Goal: Transaction & Acquisition: Purchase product/service

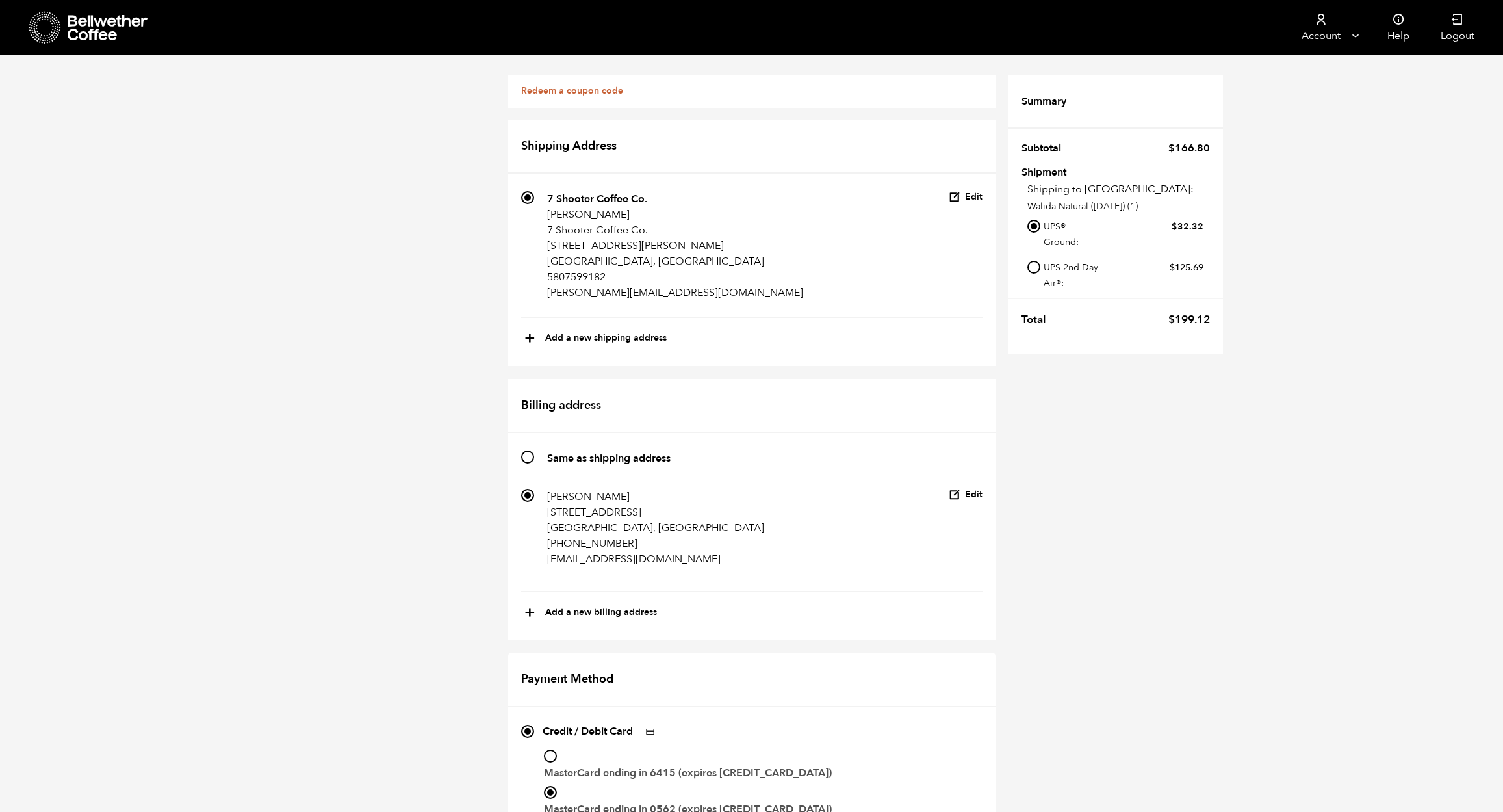
scroll to position [382, 0]
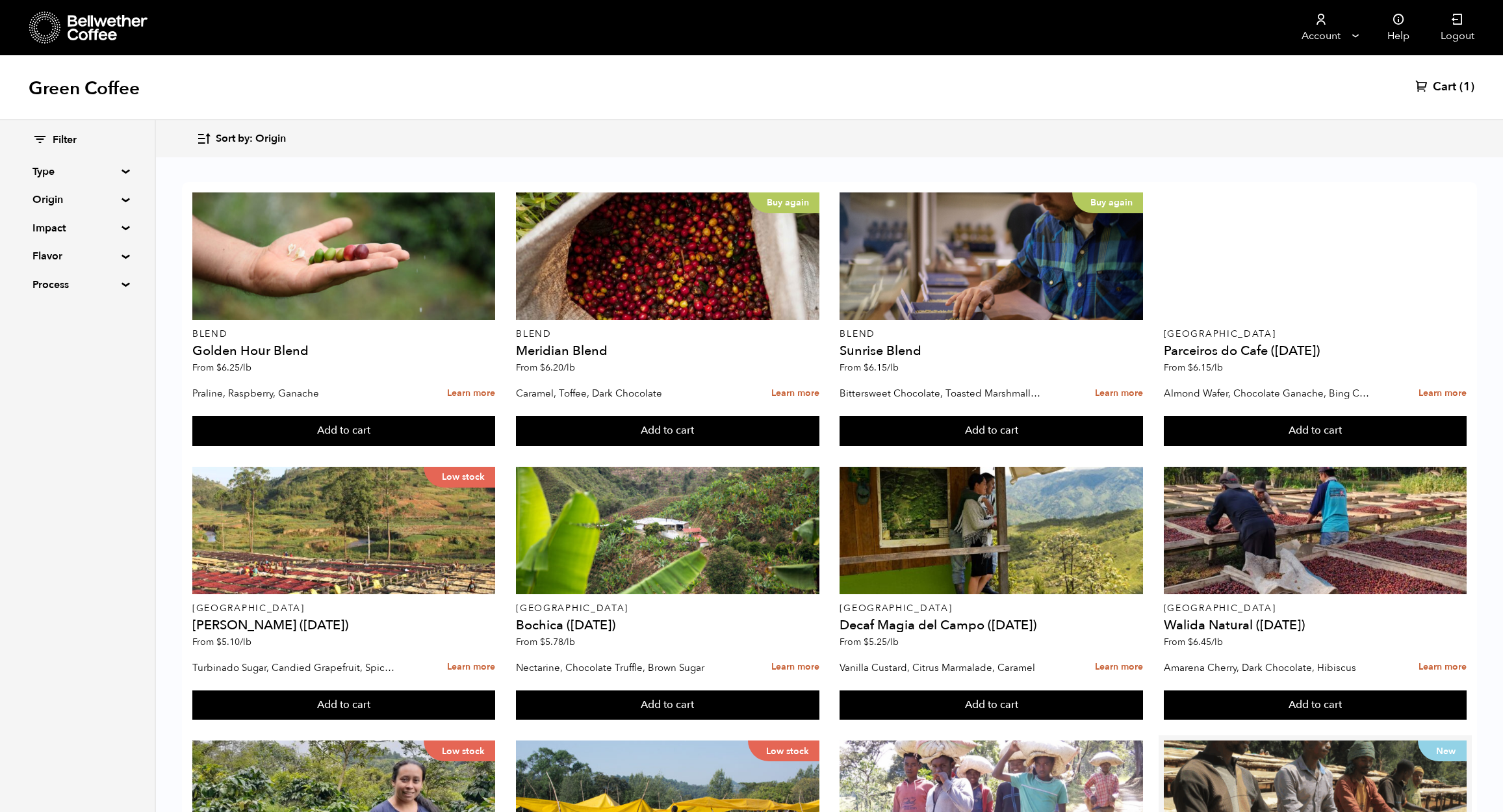
scroll to position [490, 0]
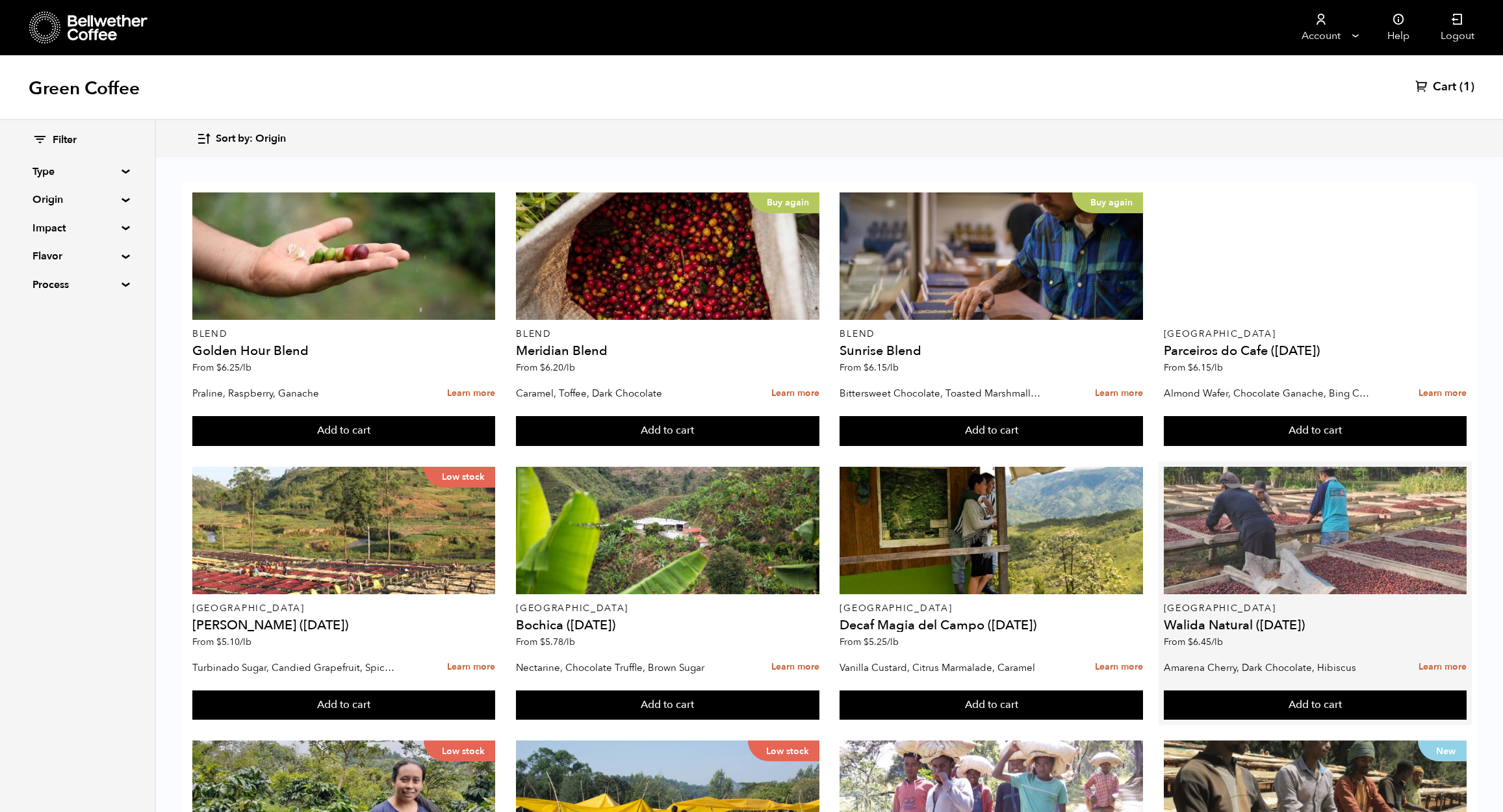
scroll to position [771, 0]
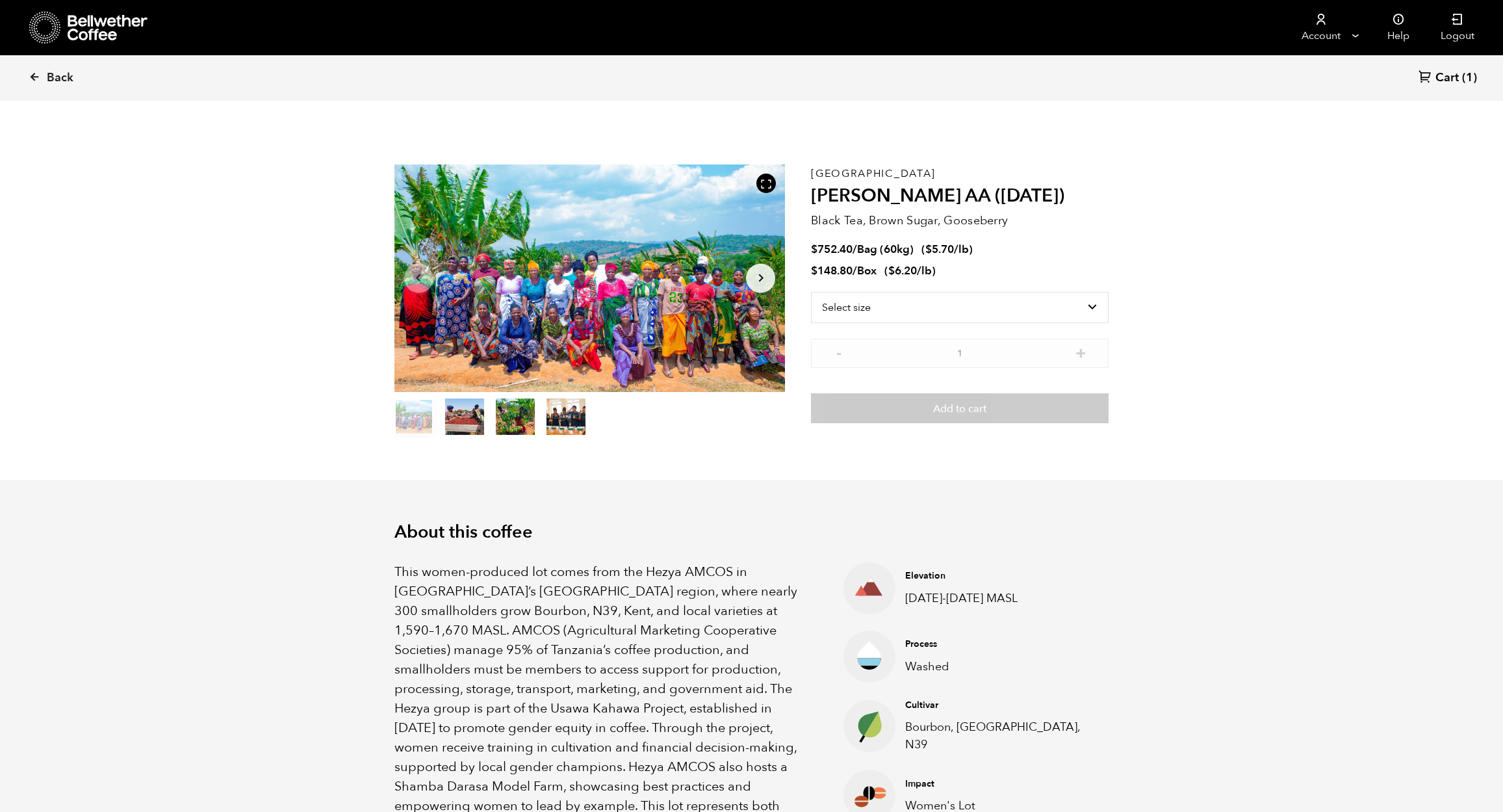
scroll to position [565, 692]
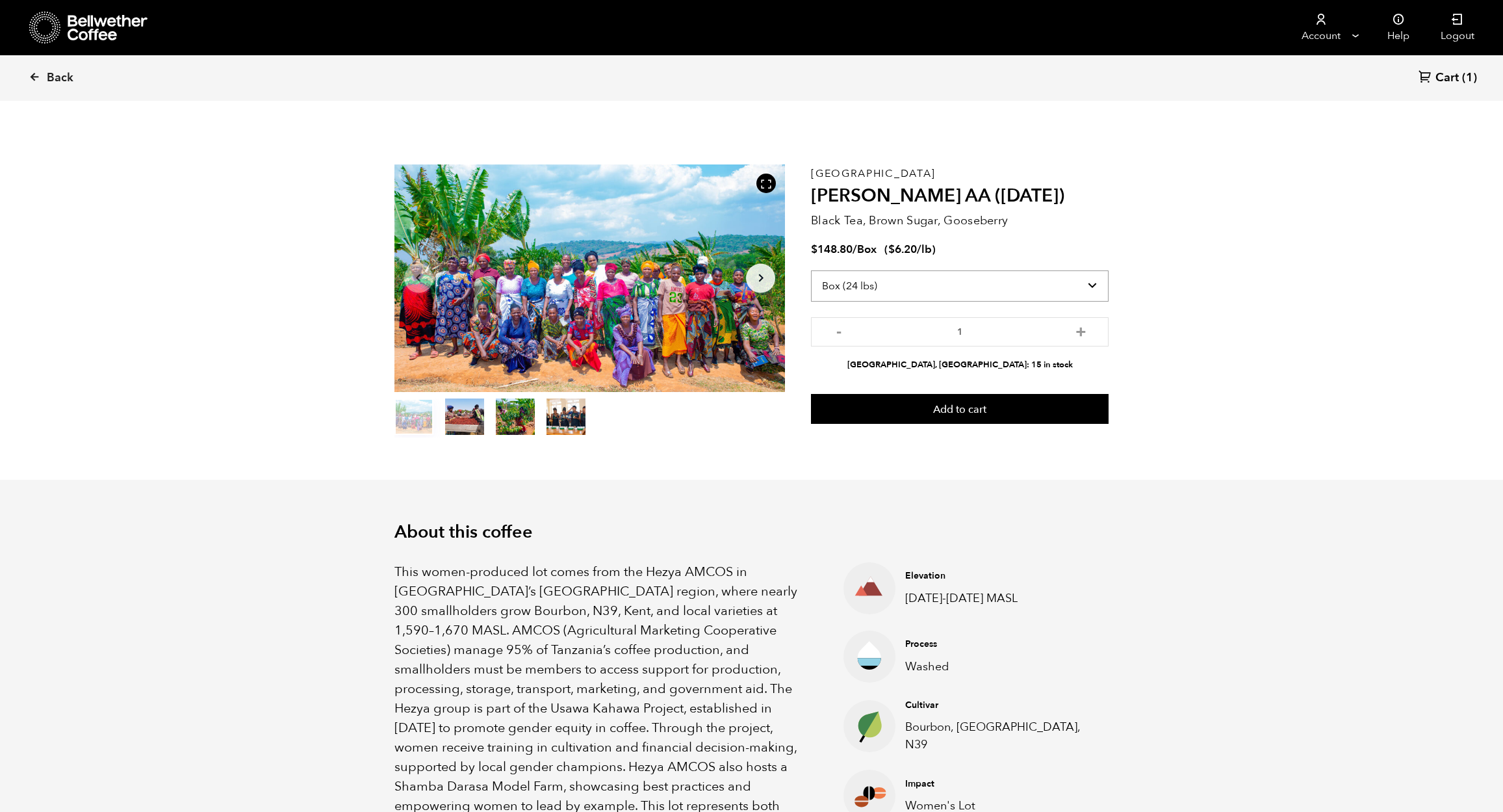
select select "bag-3"
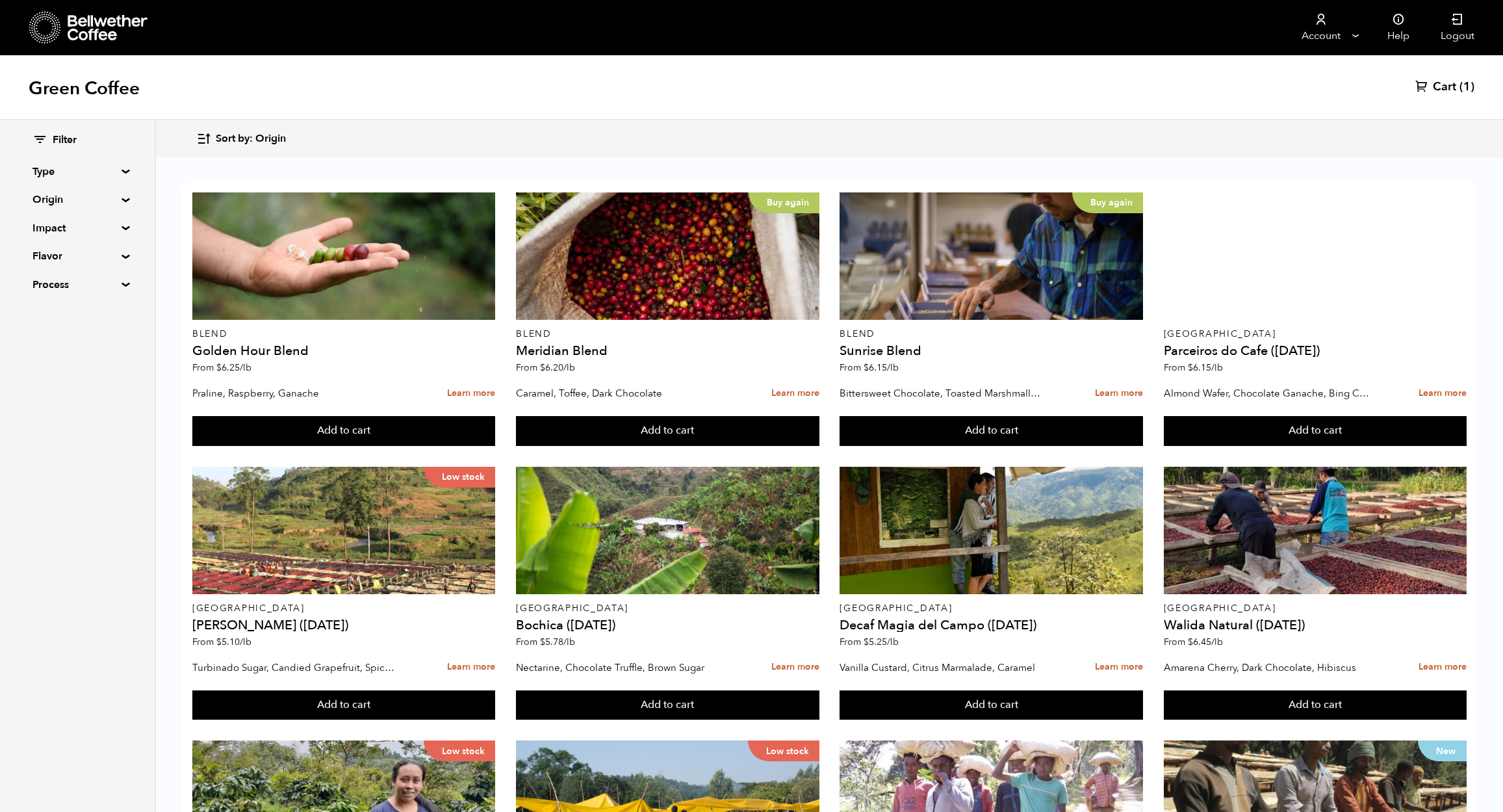
scroll to position [771, 0]
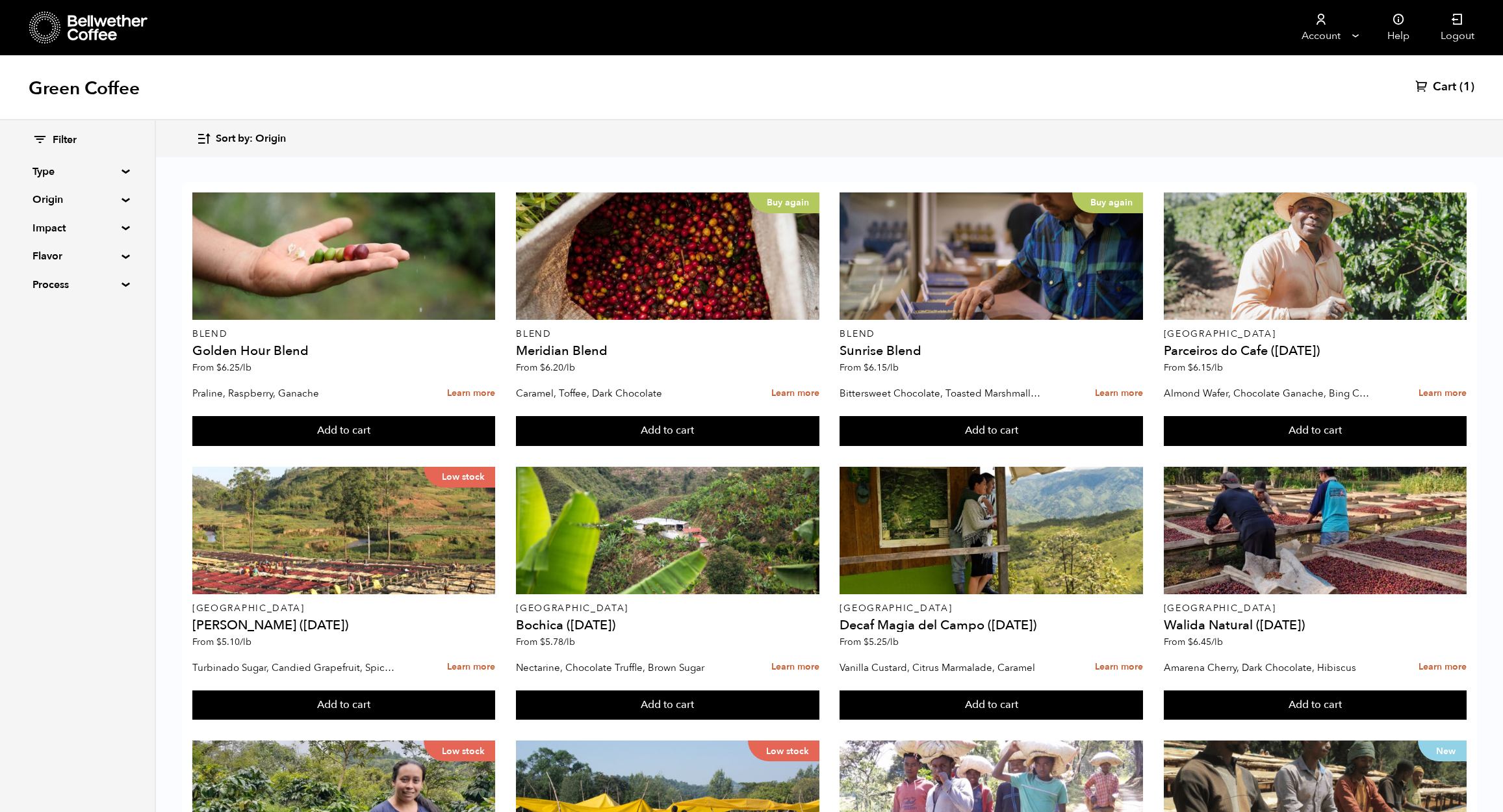
click at [373, 446] on button "Add to cart" at bounding box center [344, 431] width 303 height 30
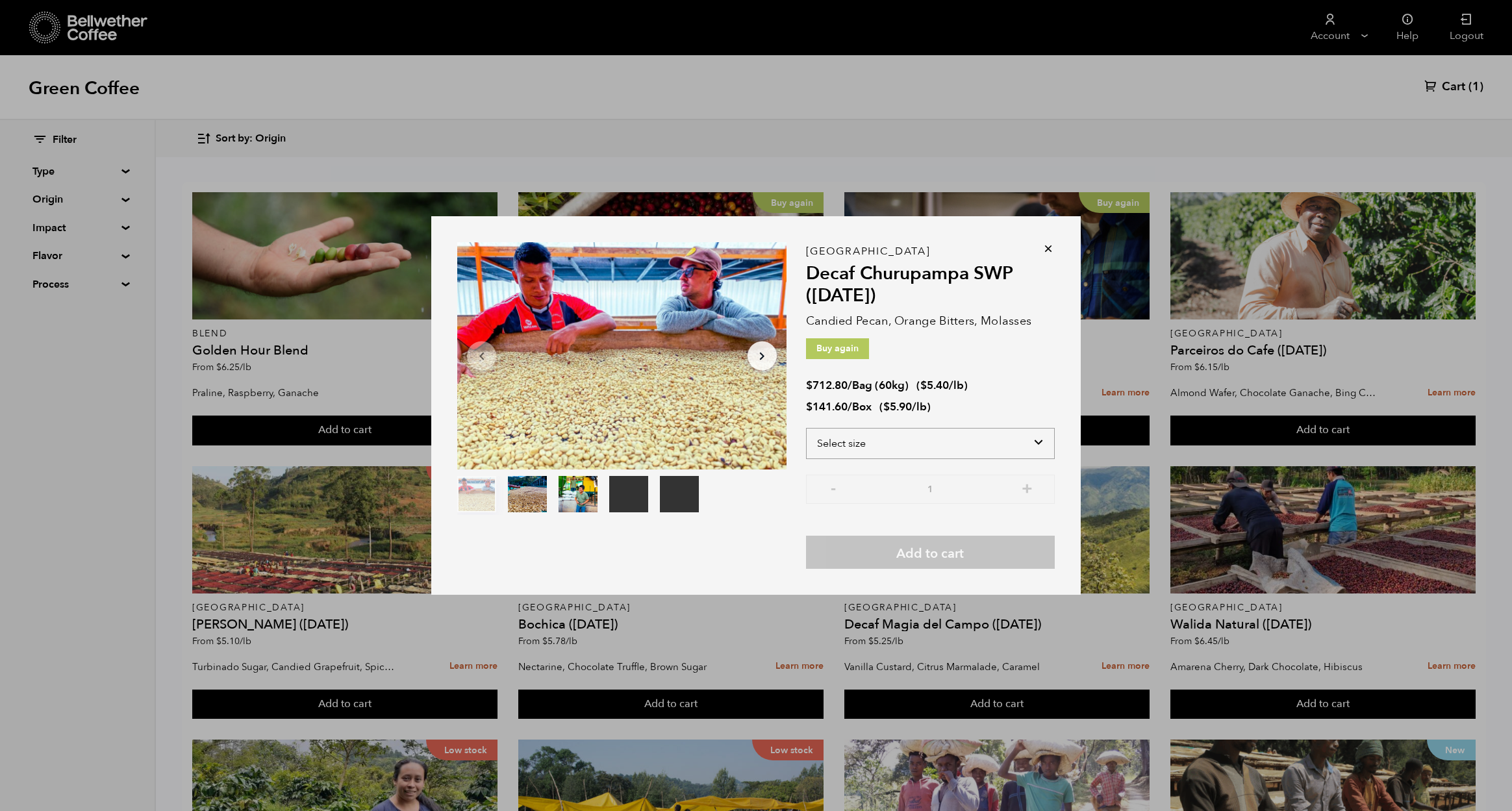
select select "box"
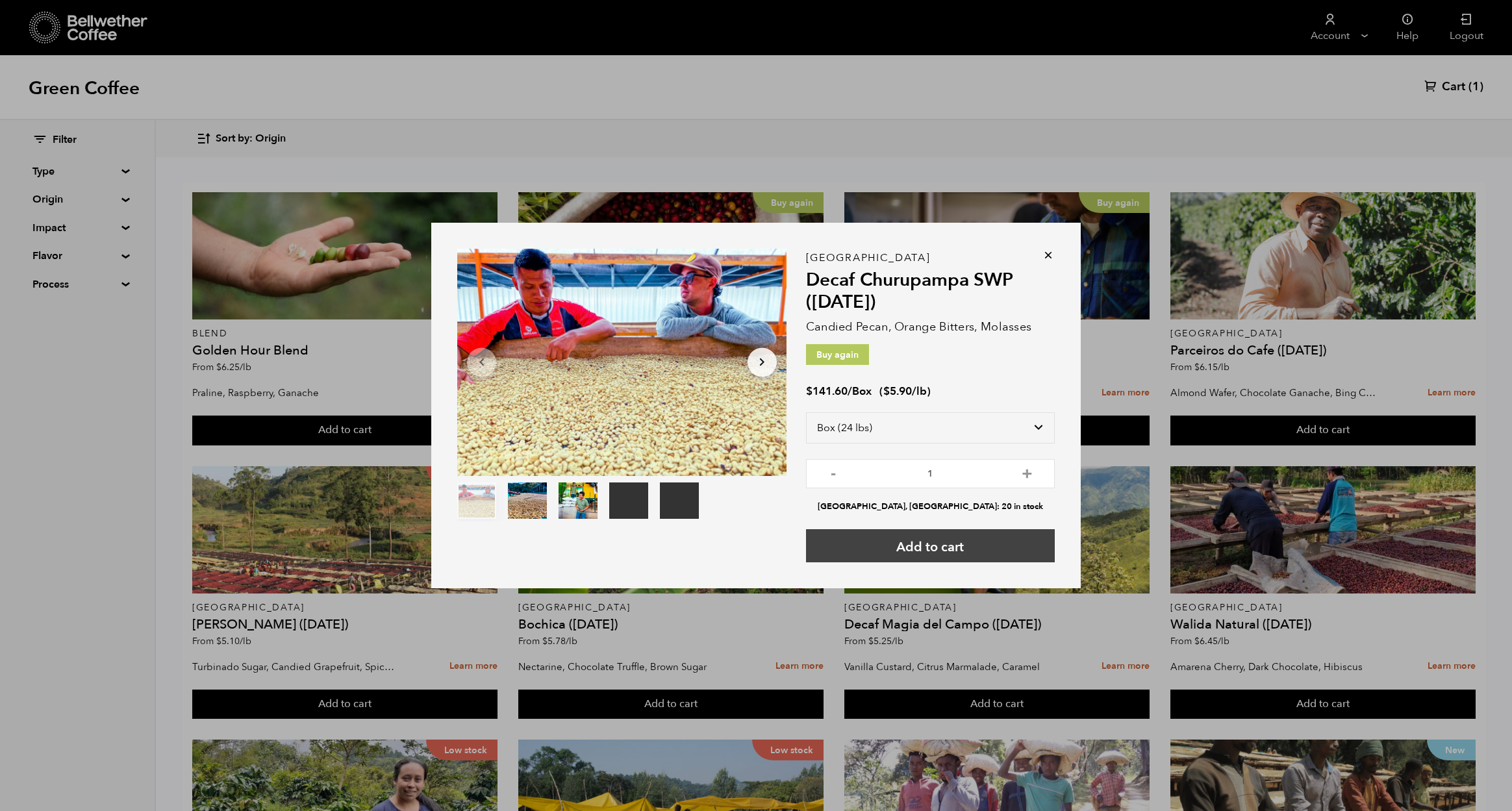
click at [947, 542] on button "Add to cart" at bounding box center [930, 545] width 249 height 33
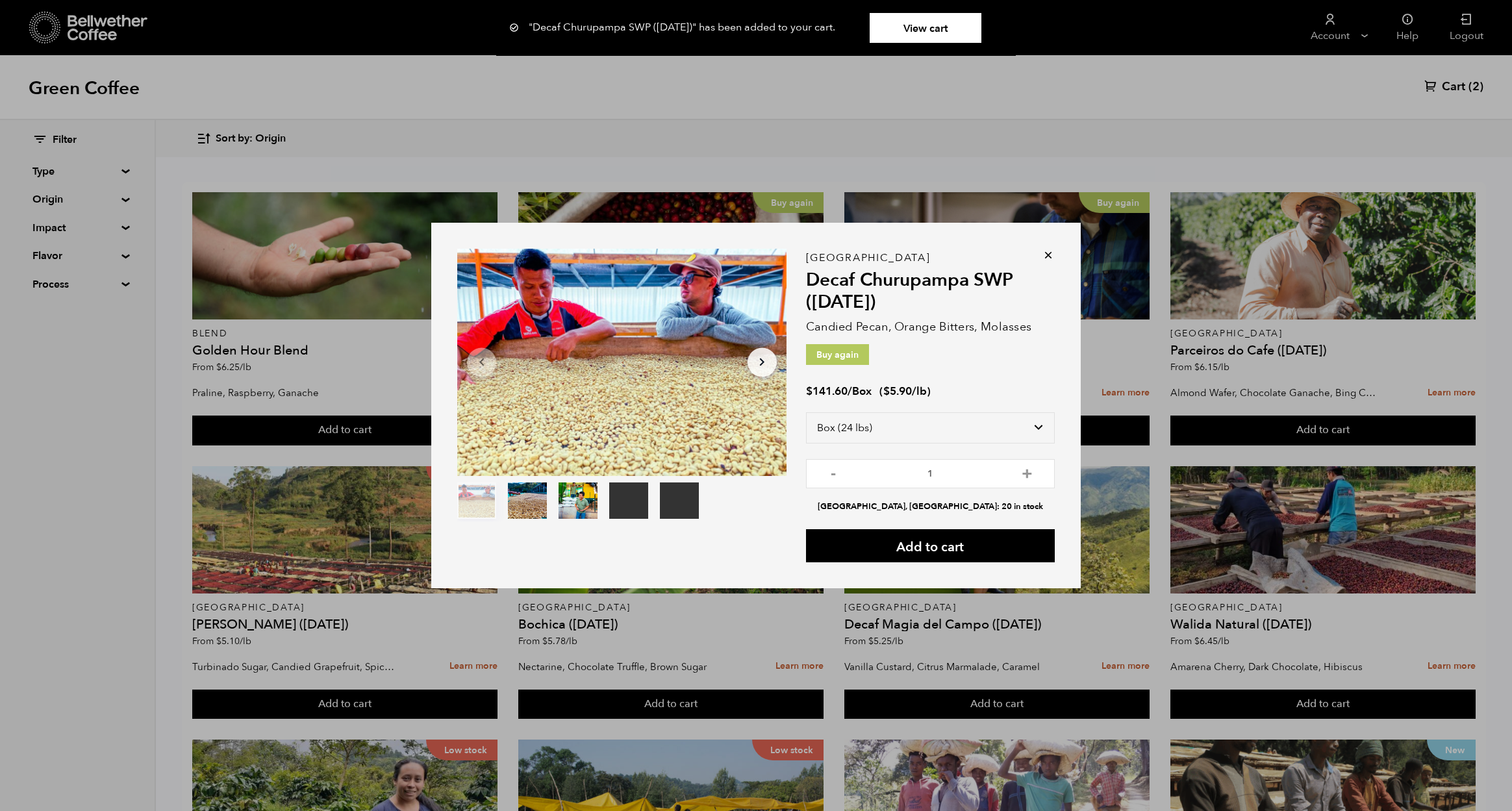
click at [1042, 253] on icon at bounding box center [1048, 255] width 13 height 13
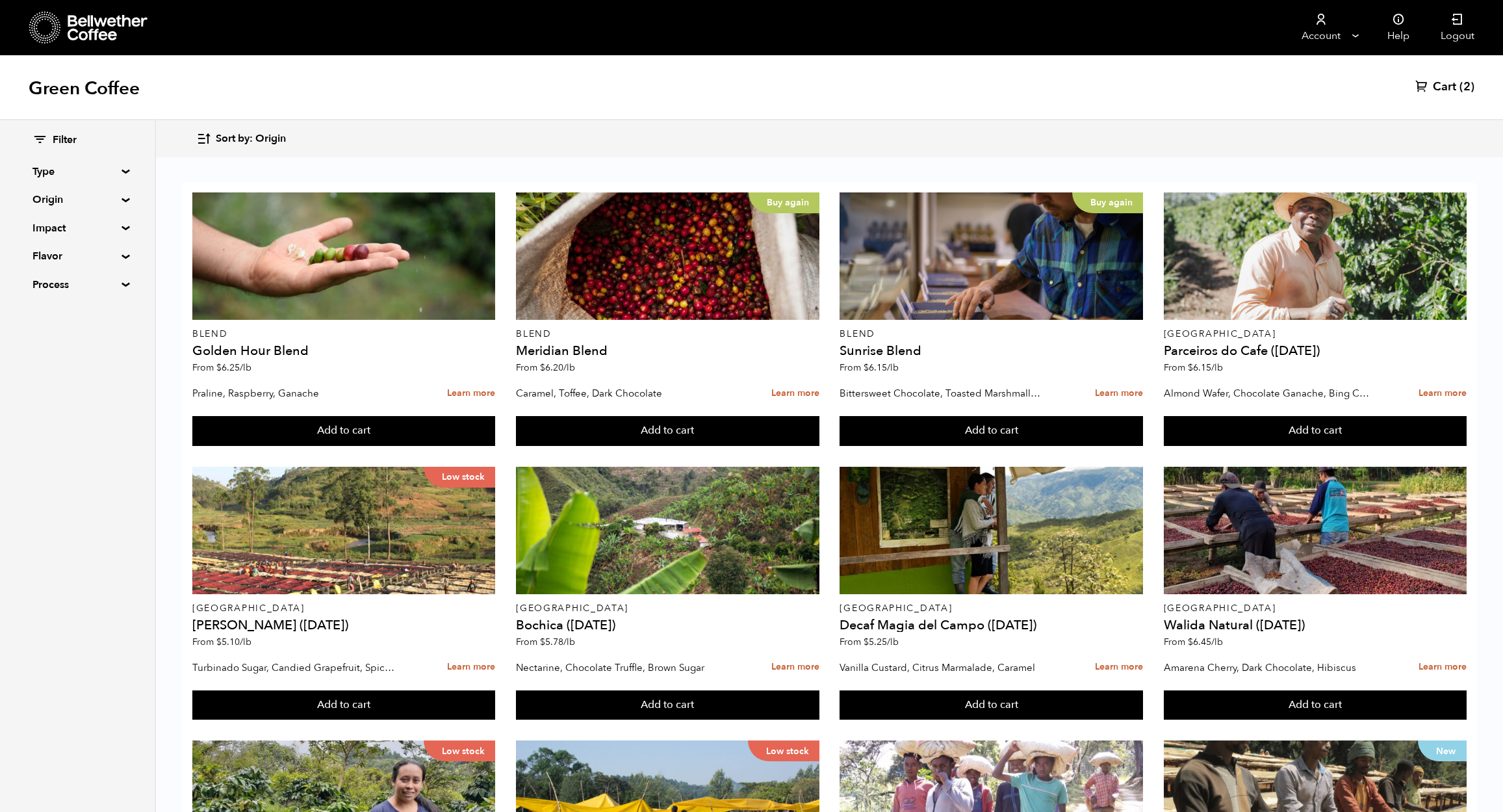
click at [1445, 89] on span "Cart" at bounding box center [1444, 87] width 24 height 15
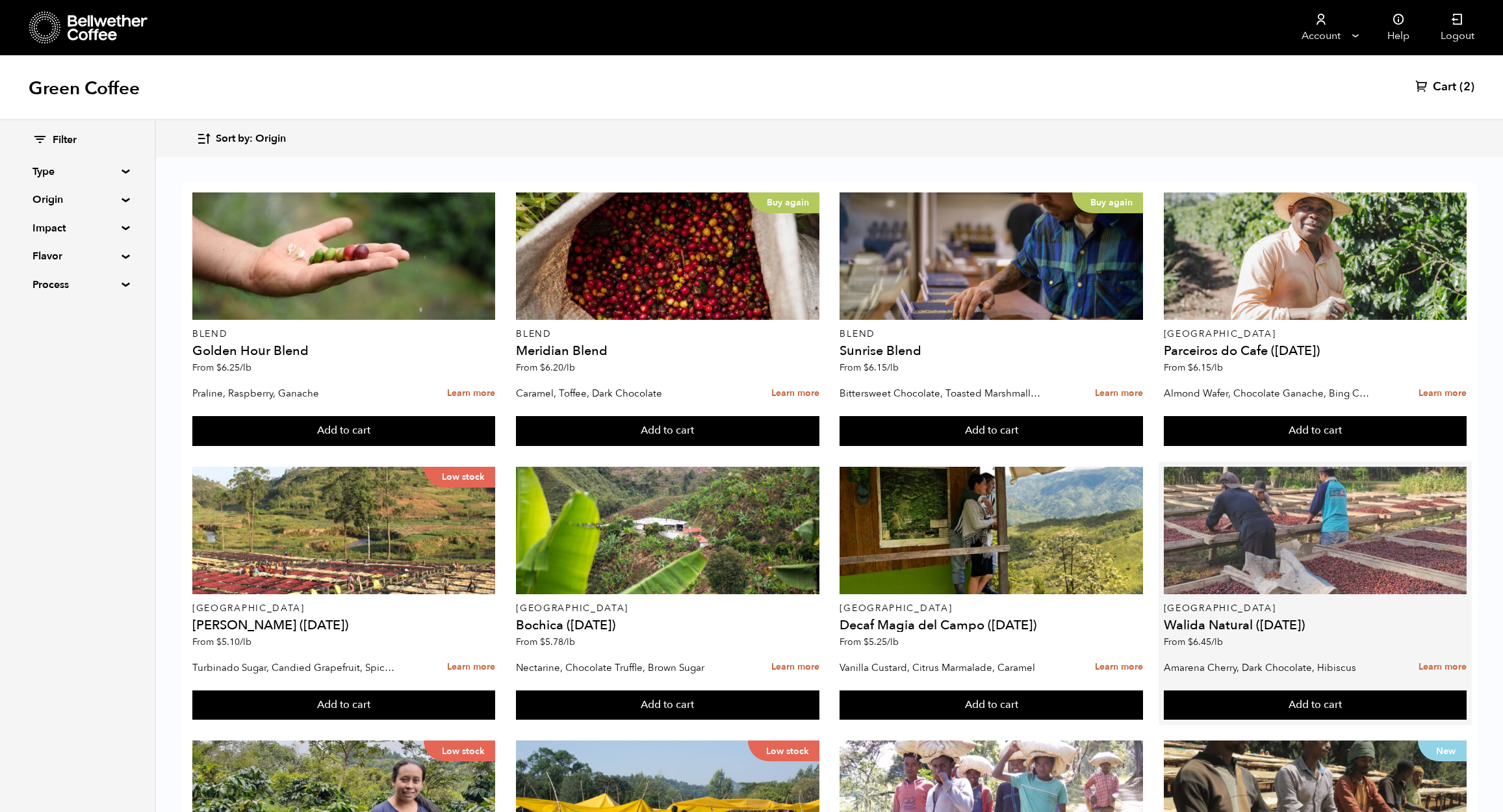
click at [1242, 563] on div at bounding box center [1315, 530] width 303 height 127
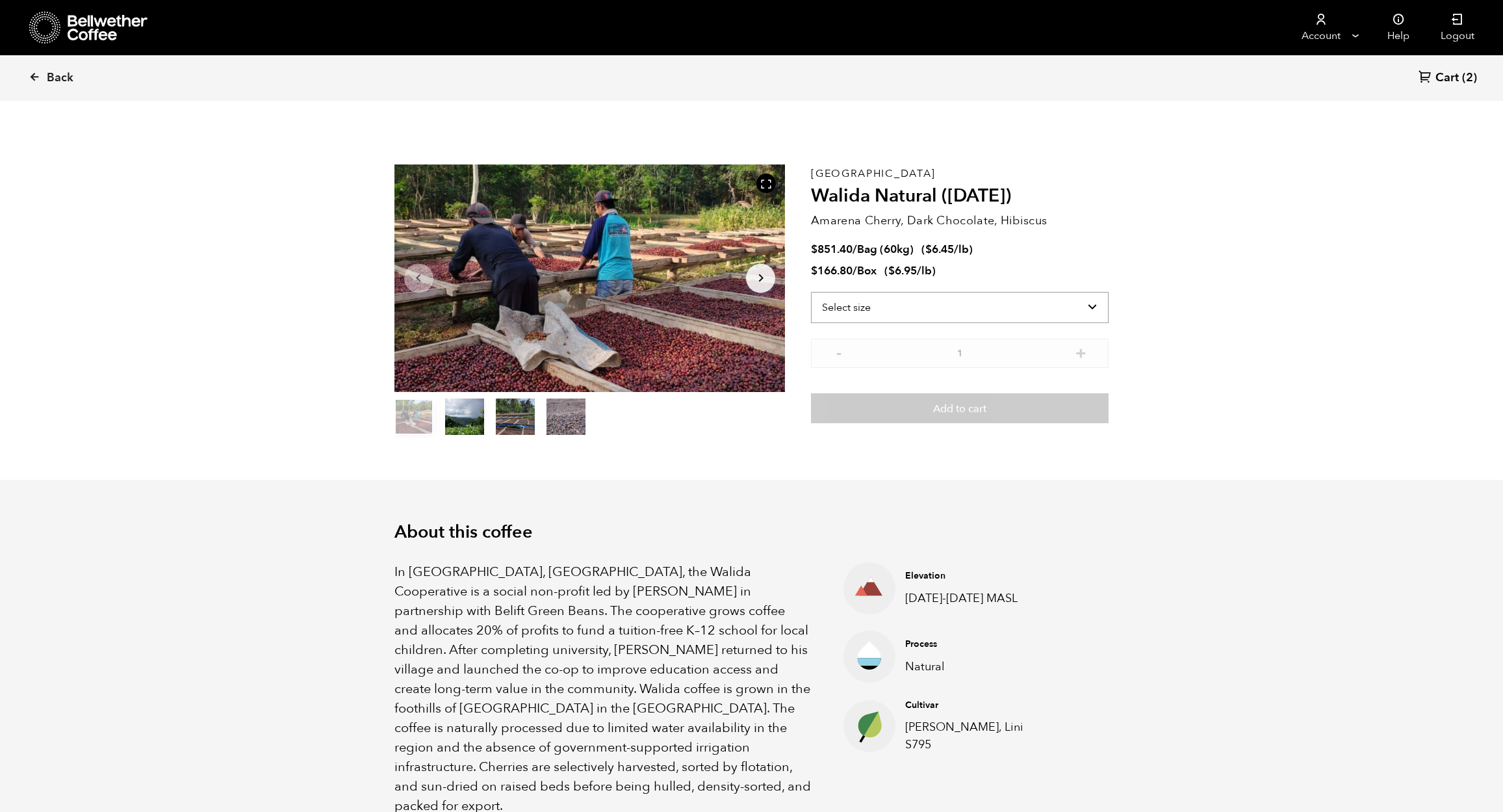
scroll to position [565, 692]
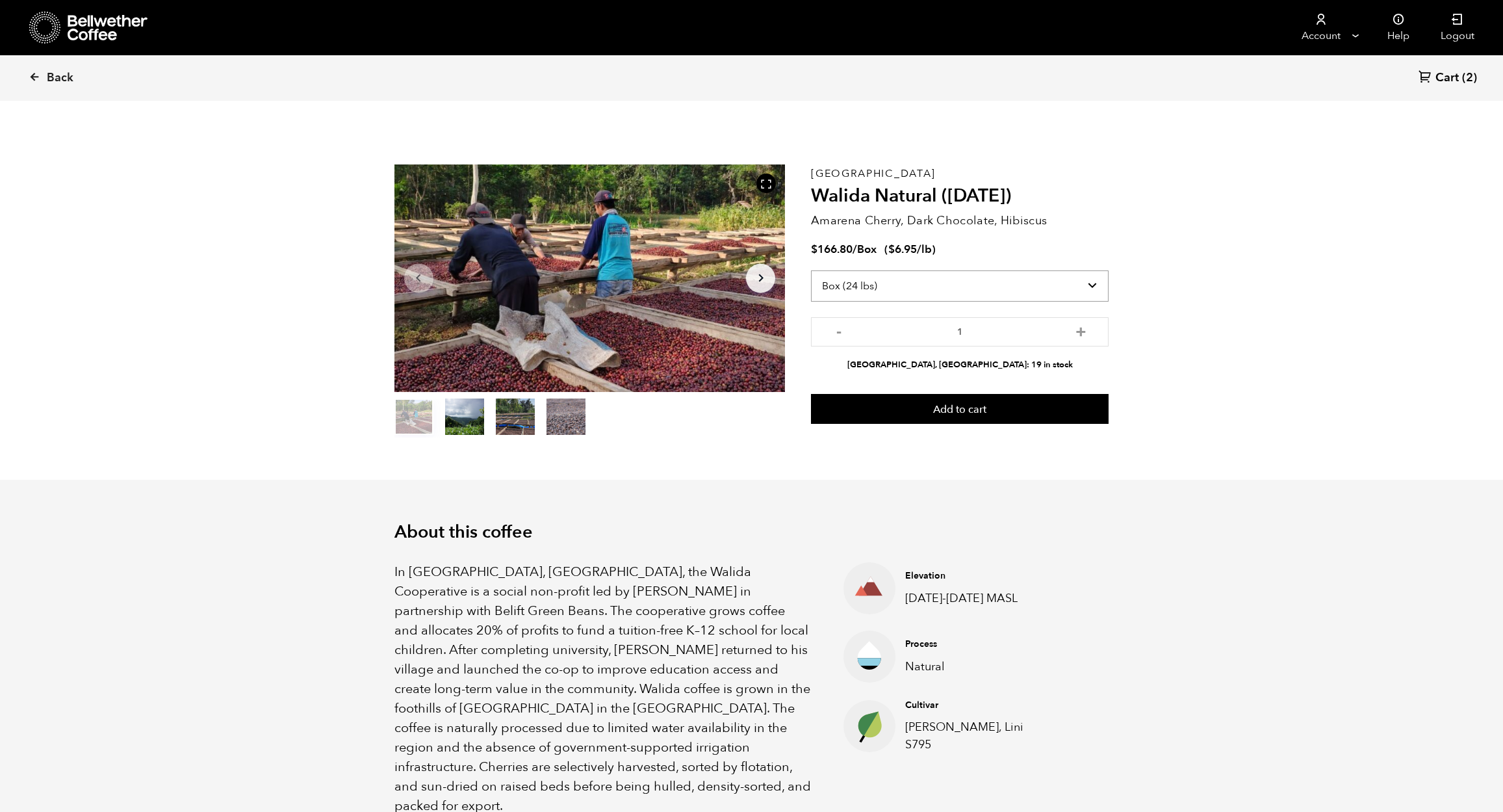
select select "bag-3"
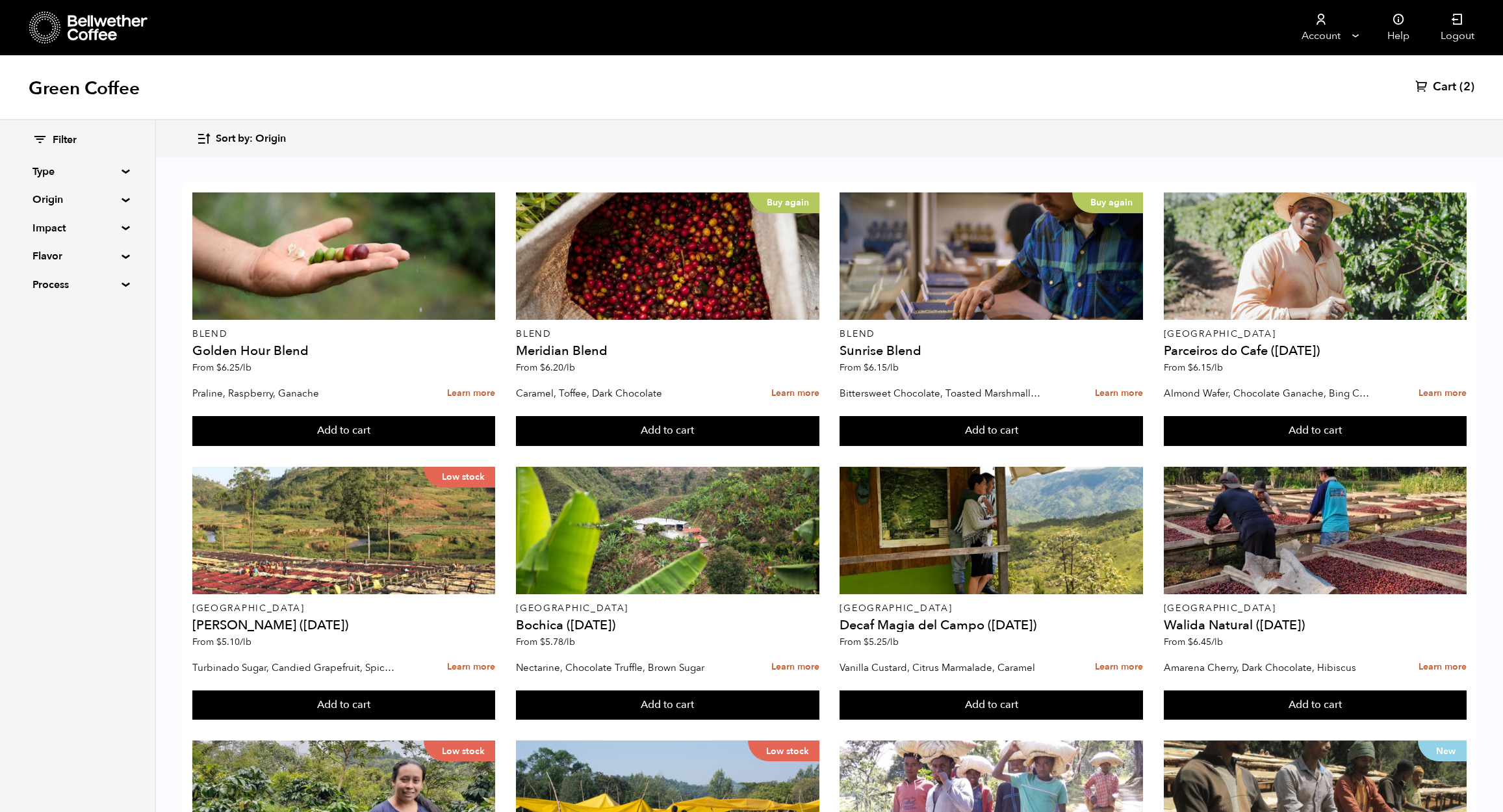
click at [1443, 84] on span "Cart" at bounding box center [1444, 87] width 24 height 15
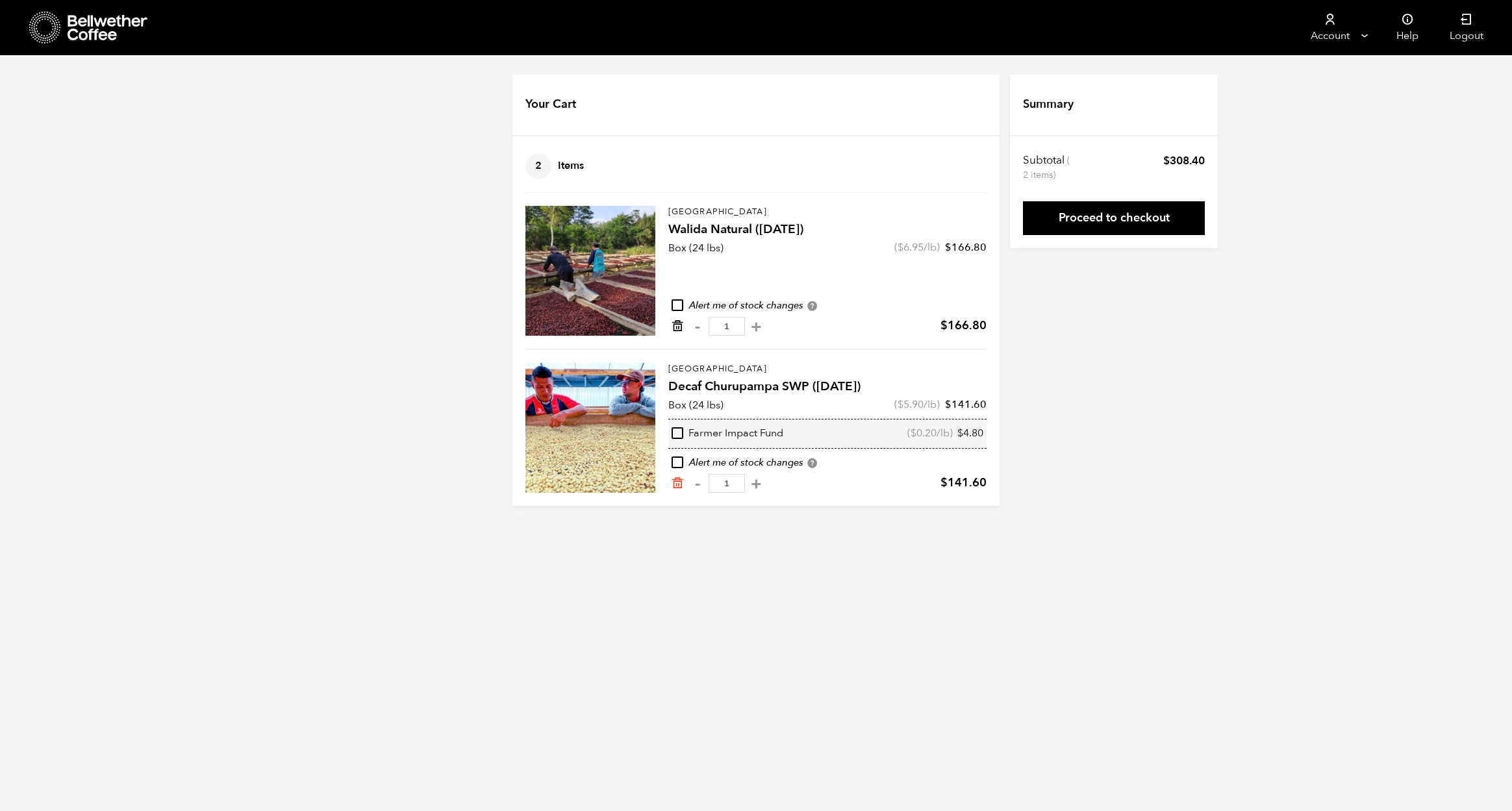
click at [674, 330] on icon "Remove from cart" at bounding box center [677, 325] width 13 height 13
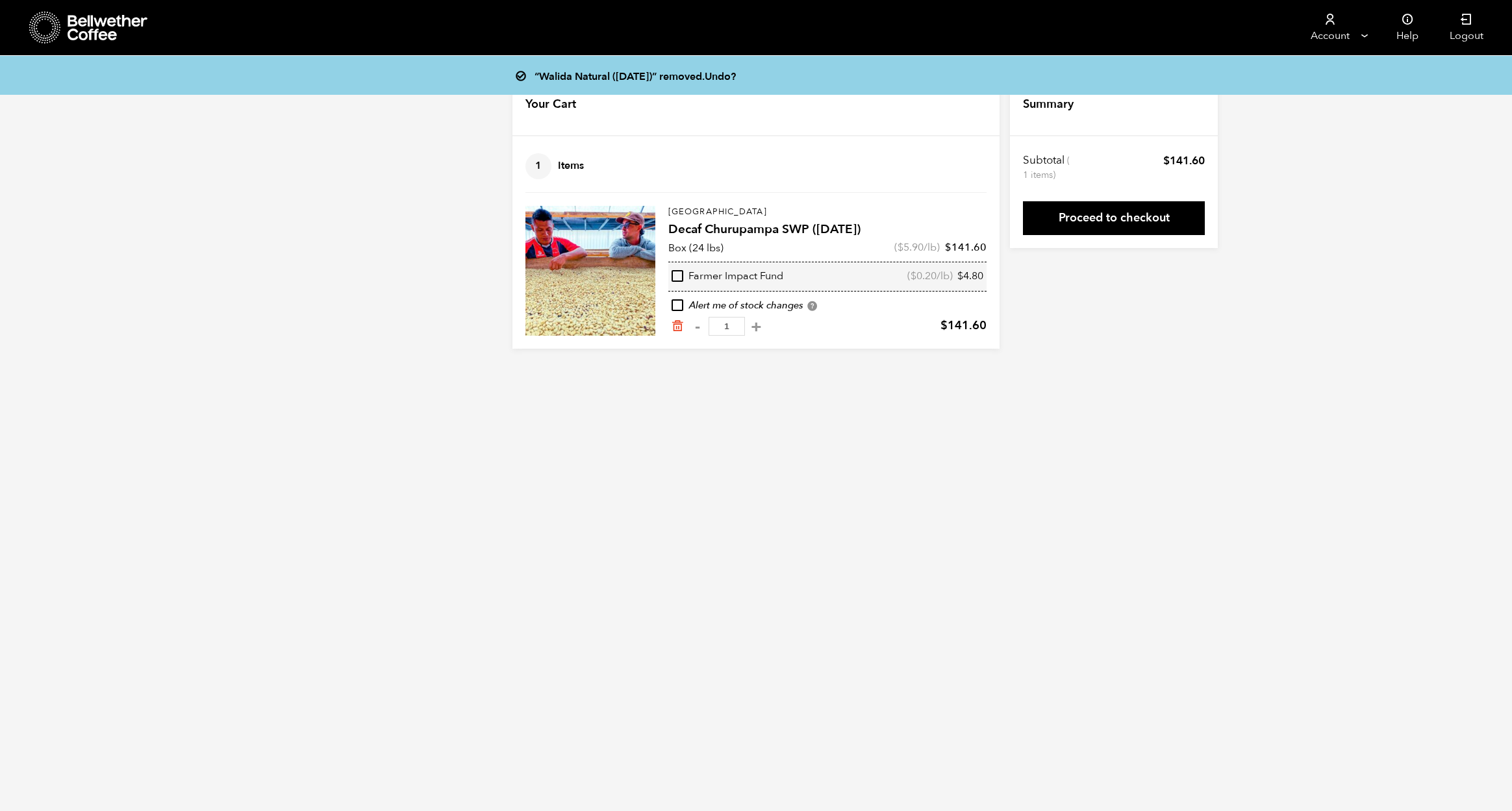
click at [110, 26] on icon at bounding box center [108, 28] width 81 height 26
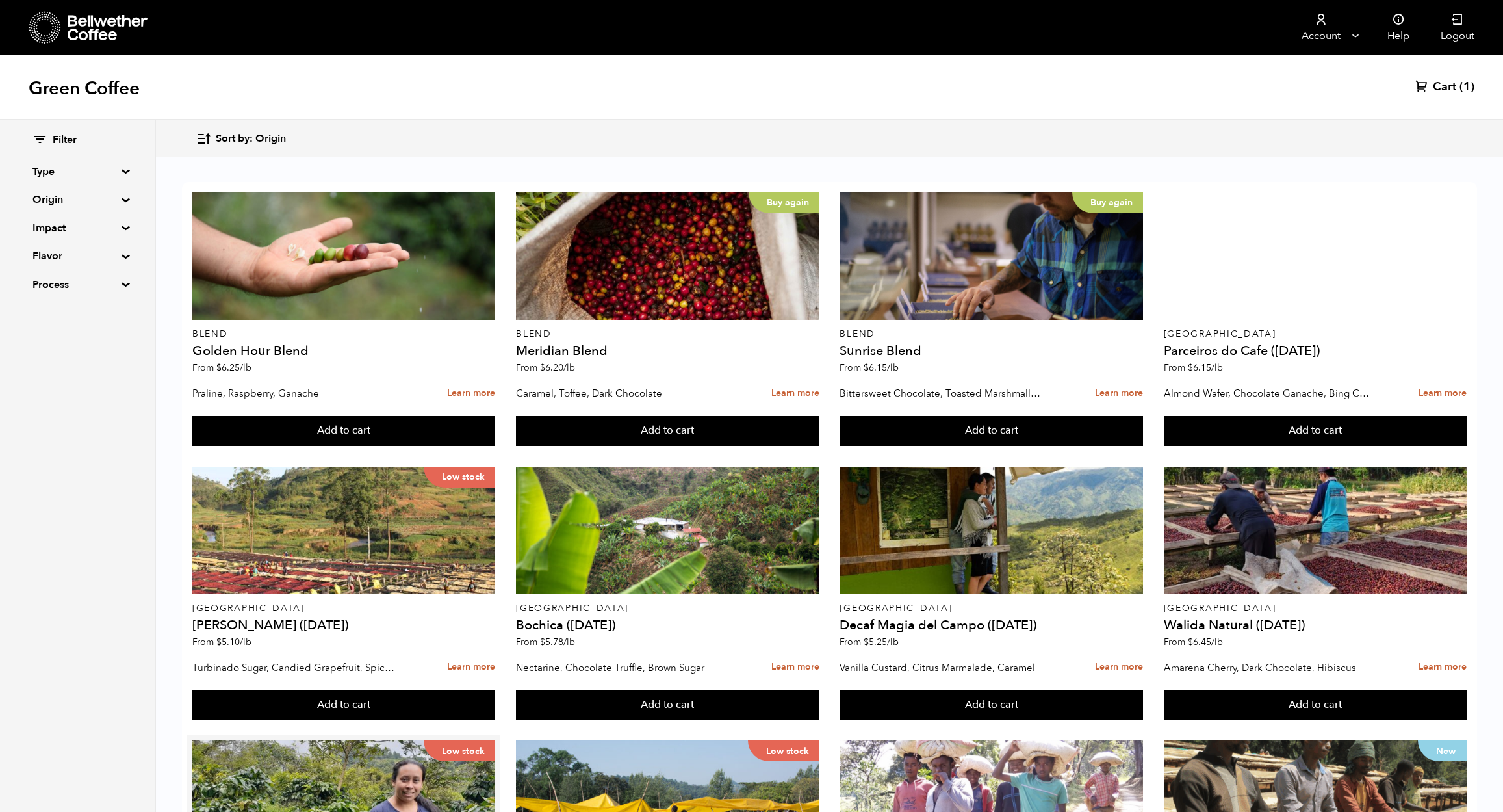
scroll to position [380, 0]
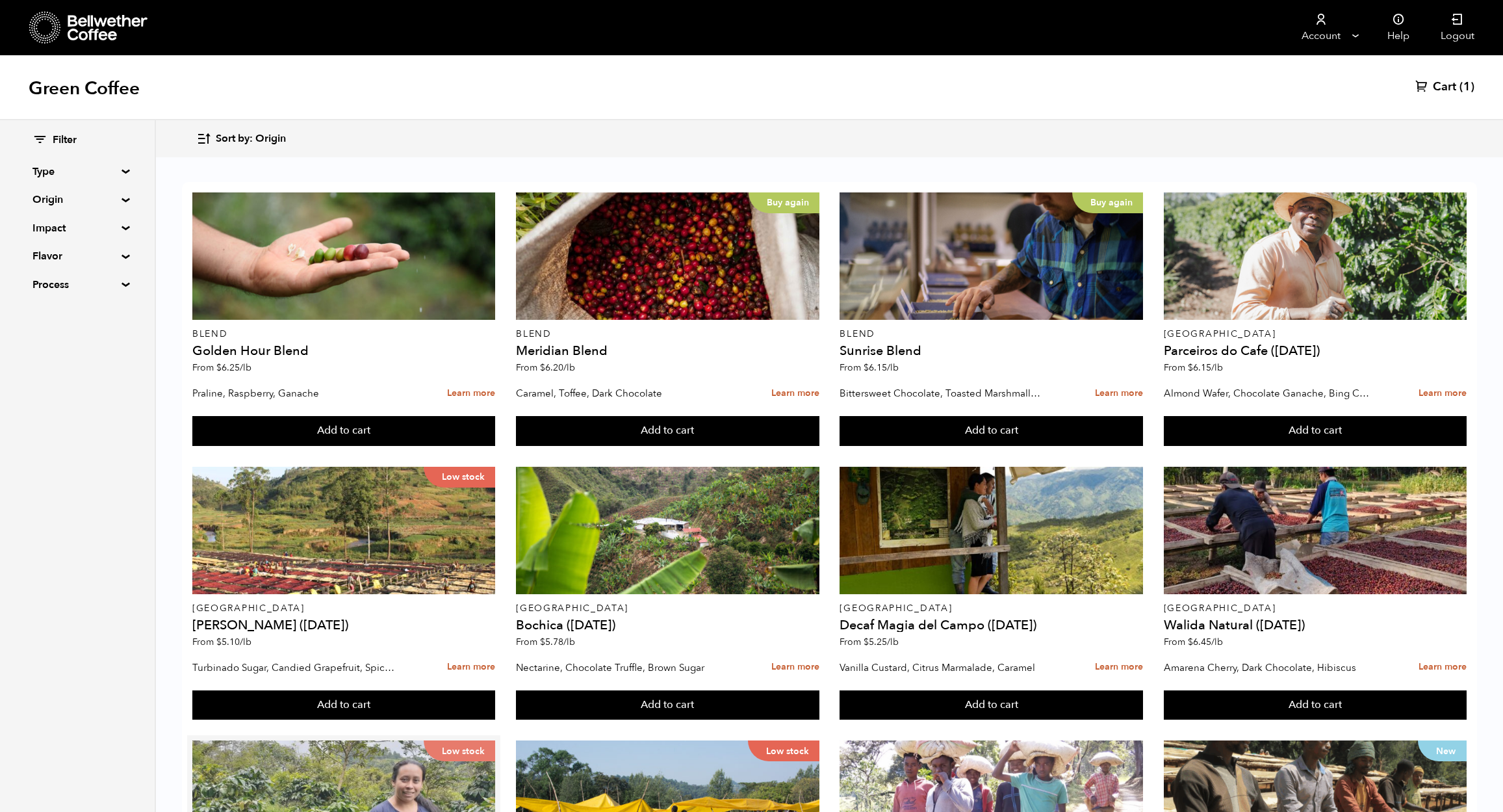
click at [338, 740] on div "Low stock" at bounding box center [344, 803] width 303 height 127
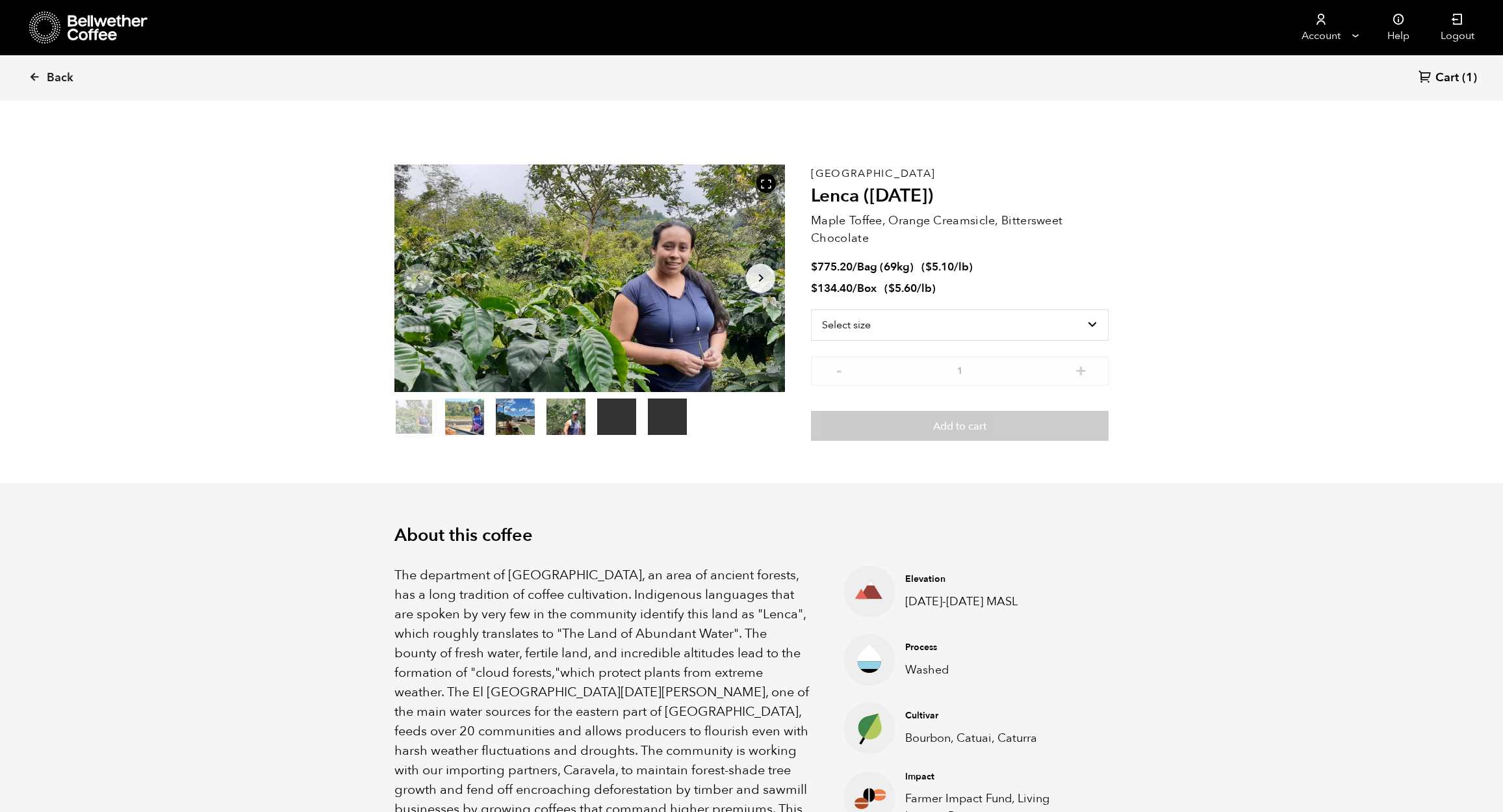
scroll to position [565, 692]
select select "bag-2"
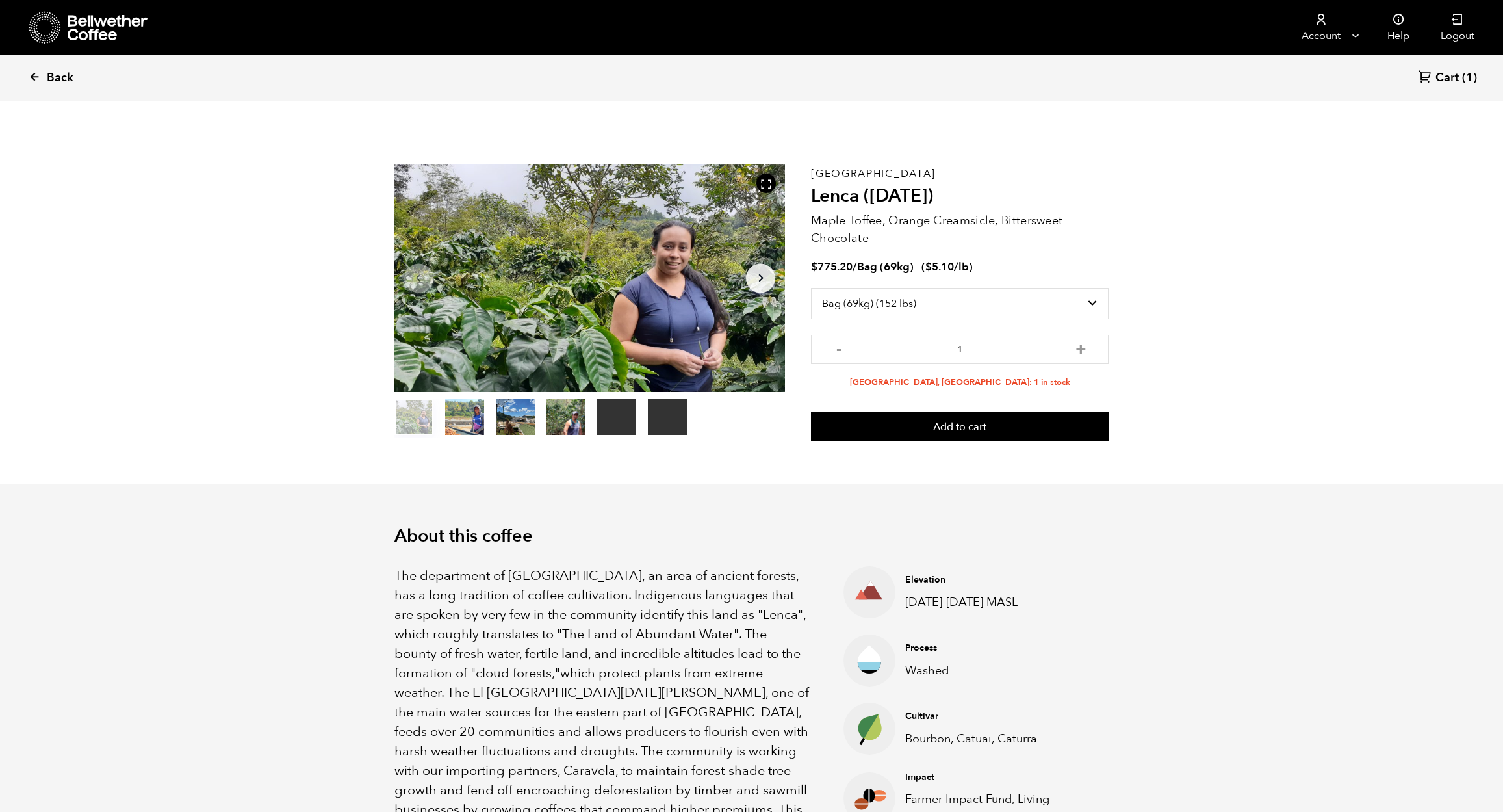
click at [30, 79] on icon at bounding box center [34, 76] width 11 height 11
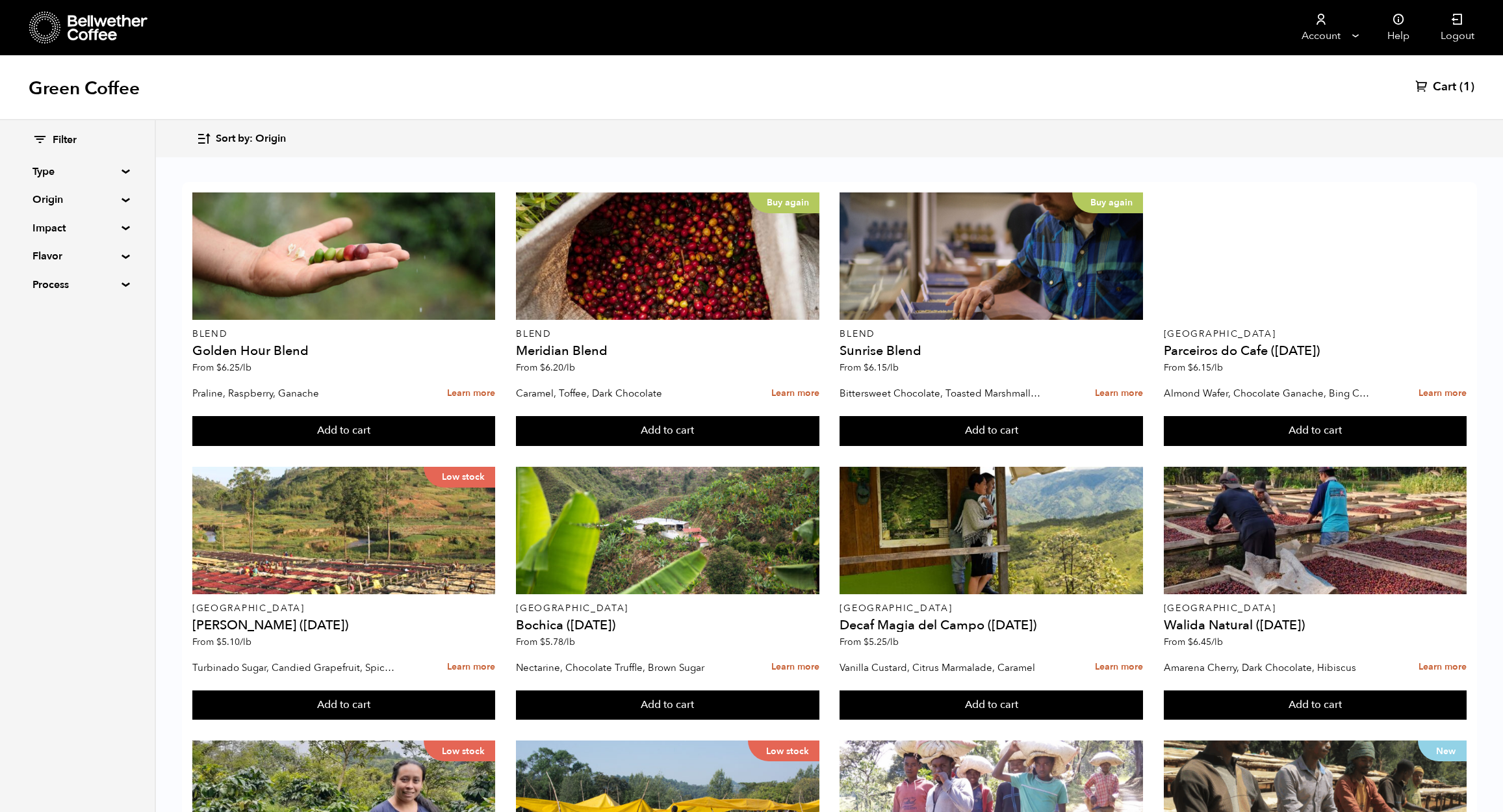
scroll to position [771, 0]
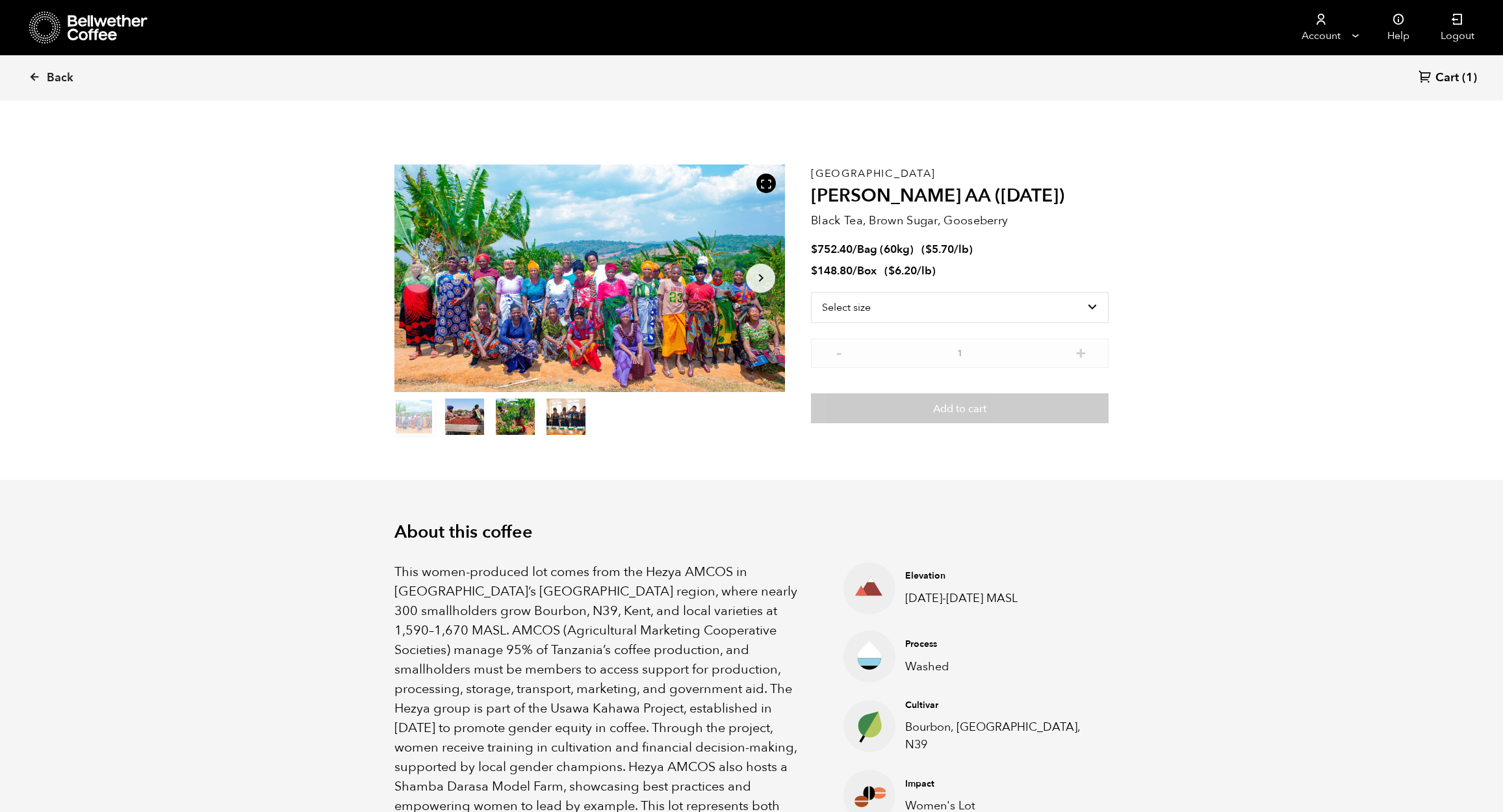
scroll to position [565, 692]
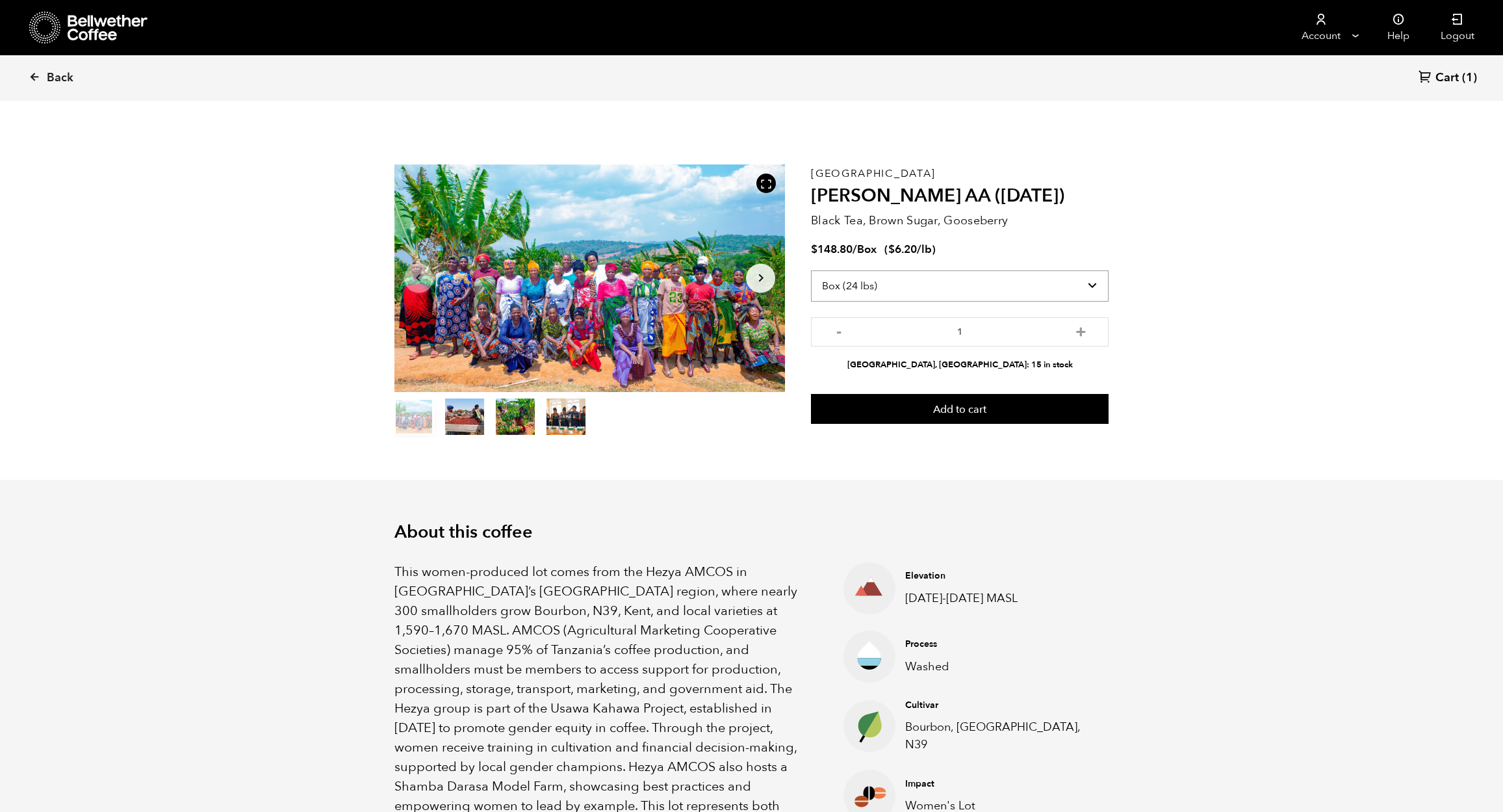
select select "bag-3"
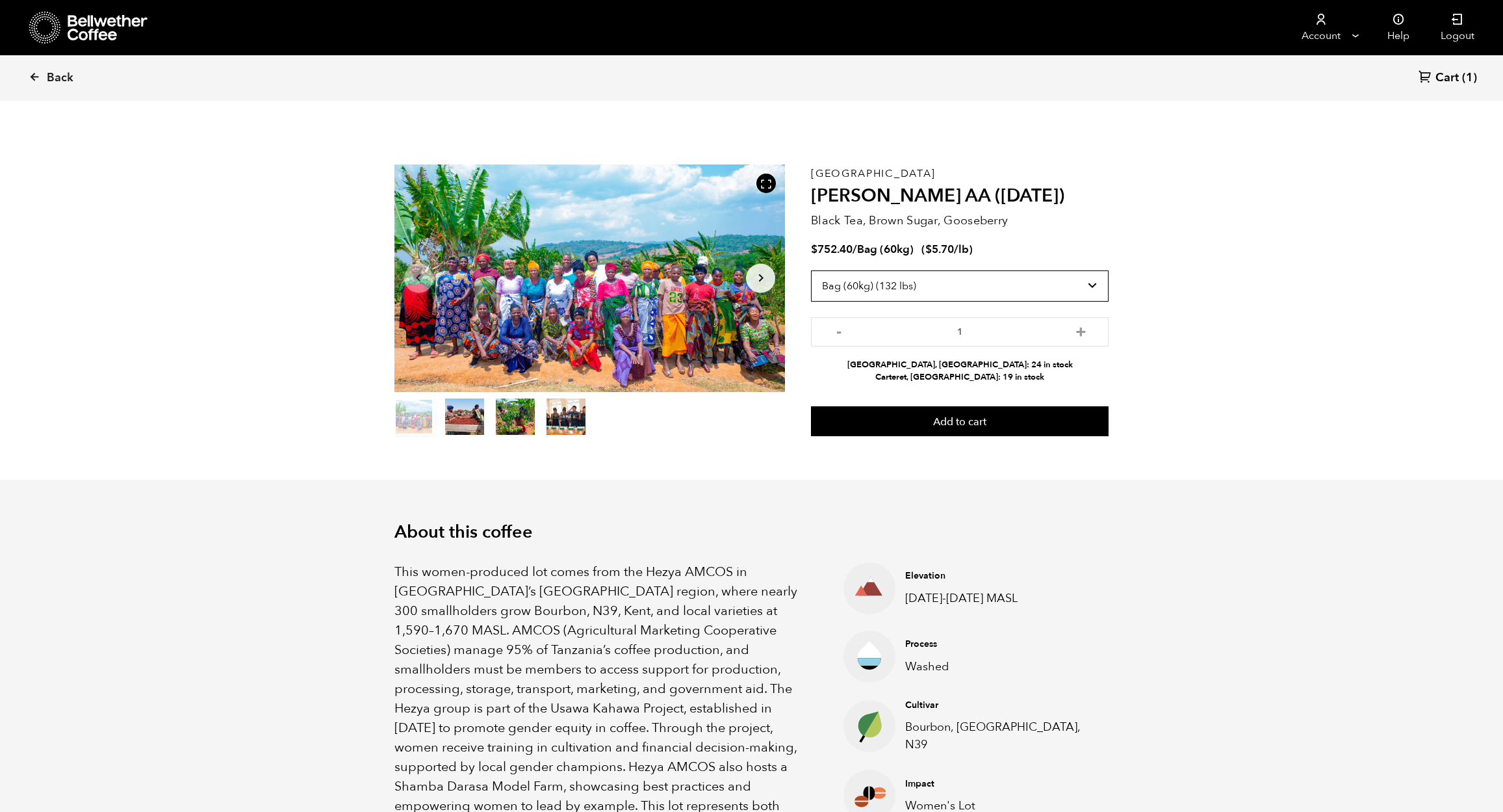
scroll to position [3, 0]
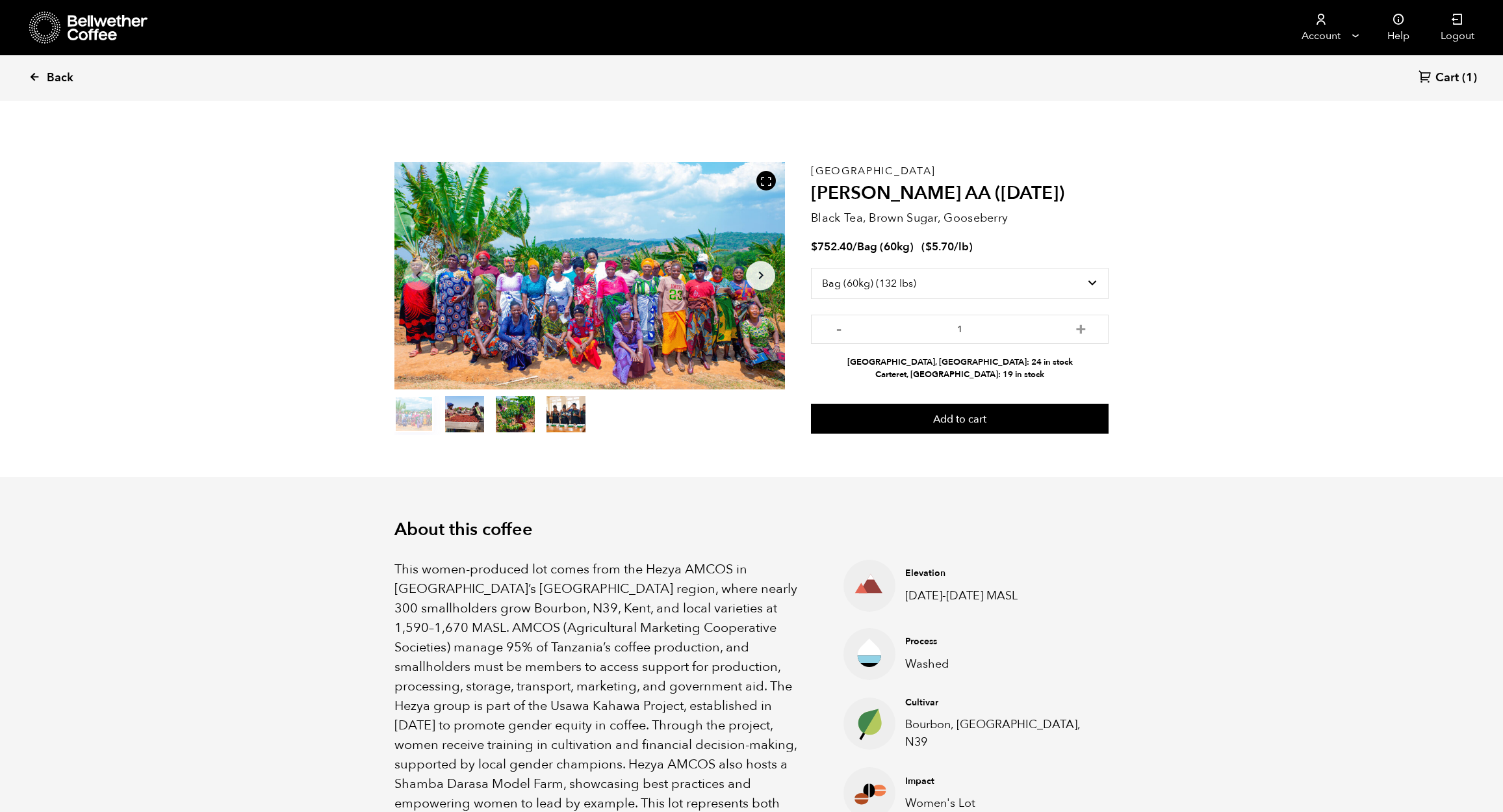
click at [67, 81] on span "Back" at bounding box center [61, 77] width 27 height 15
click at [63, 80] on span "Back" at bounding box center [61, 77] width 27 height 15
click at [43, 75] on link "Back" at bounding box center [69, 78] width 81 height 44
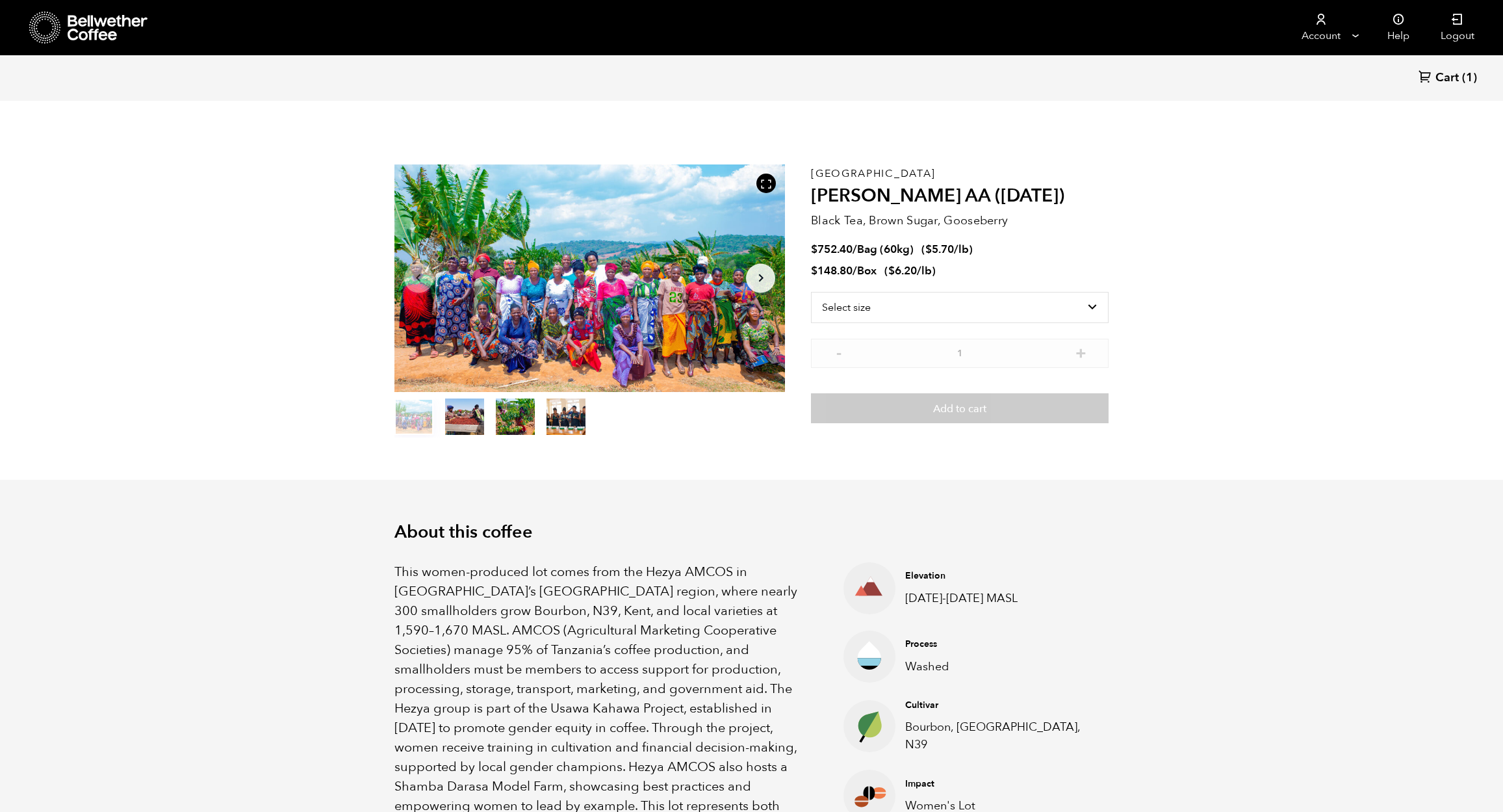
scroll to position [565, 692]
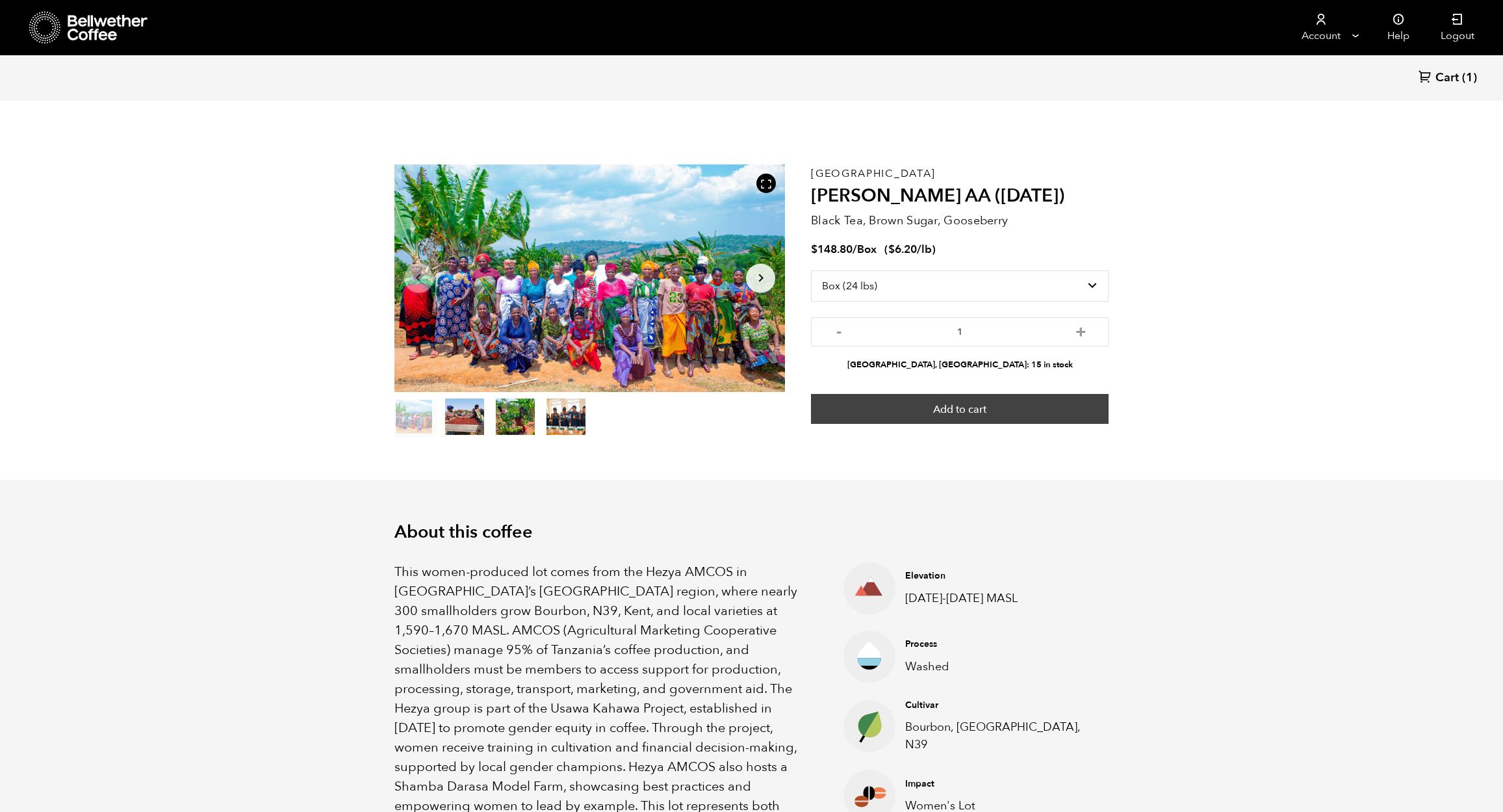
click at [979, 408] on button "Add to cart" at bounding box center [960, 408] width 297 height 30
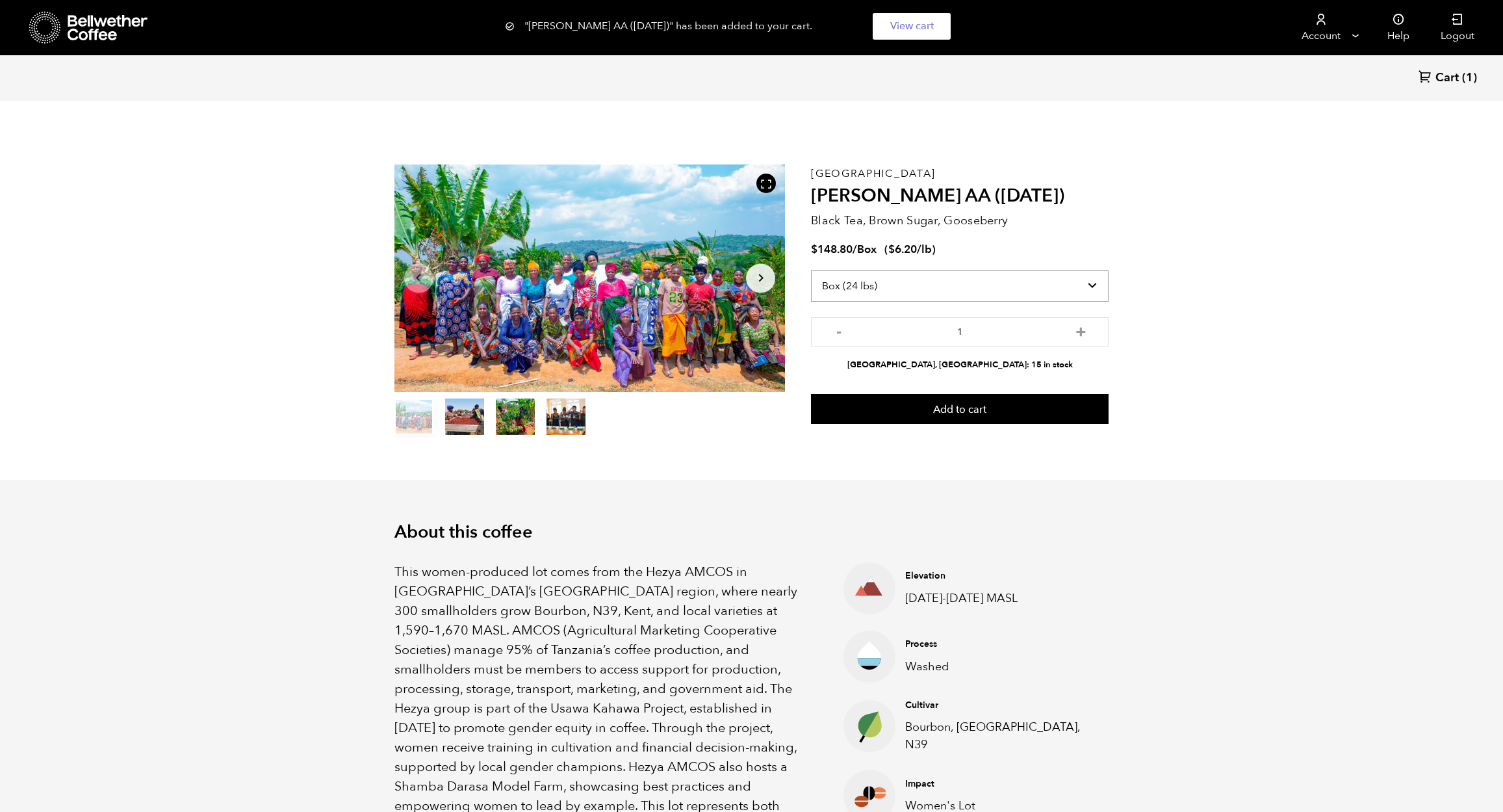
select select "bag-3"
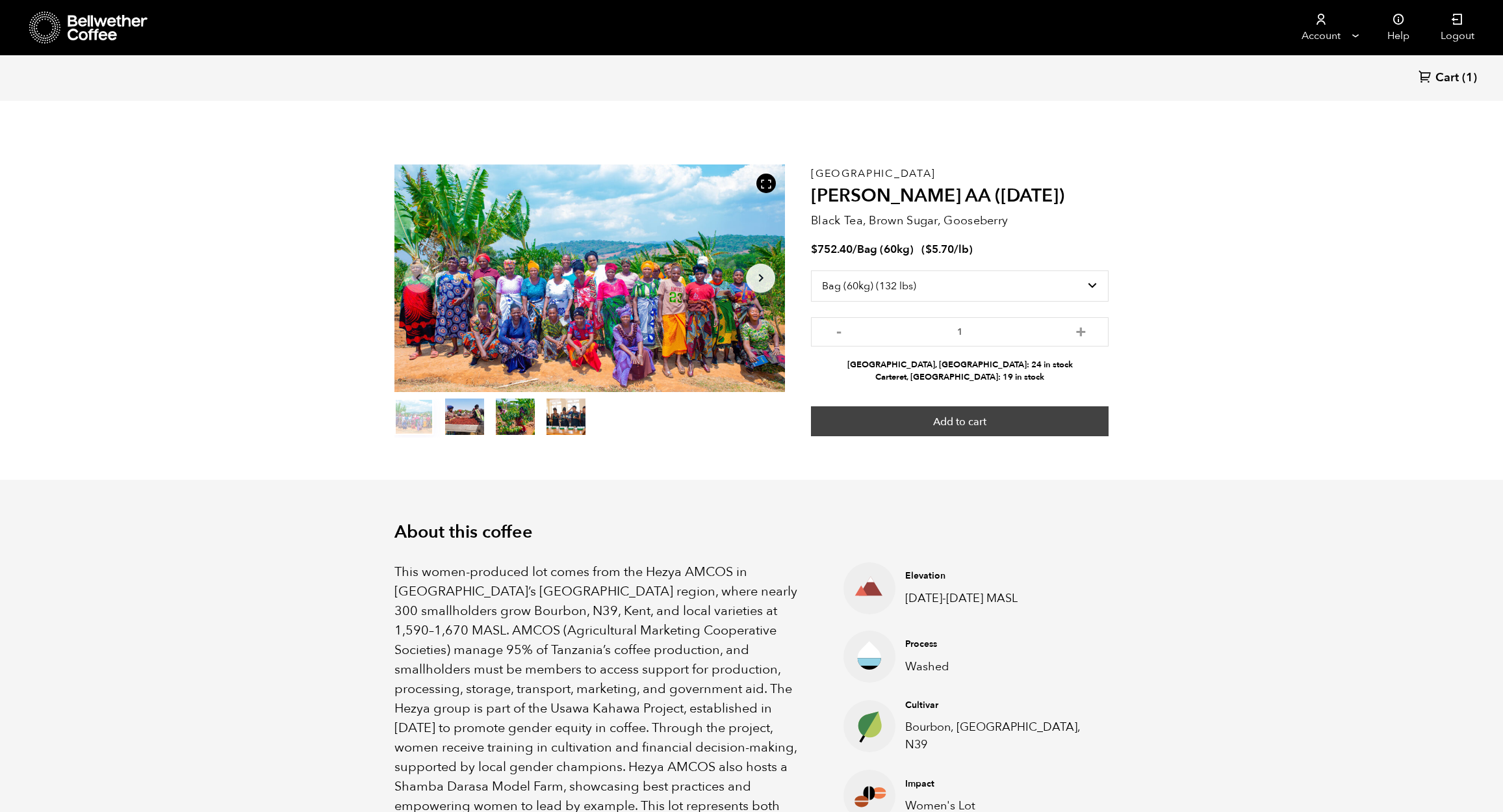
click at [1060, 418] on button "Add to cart" at bounding box center [960, 421] width 297 height 30
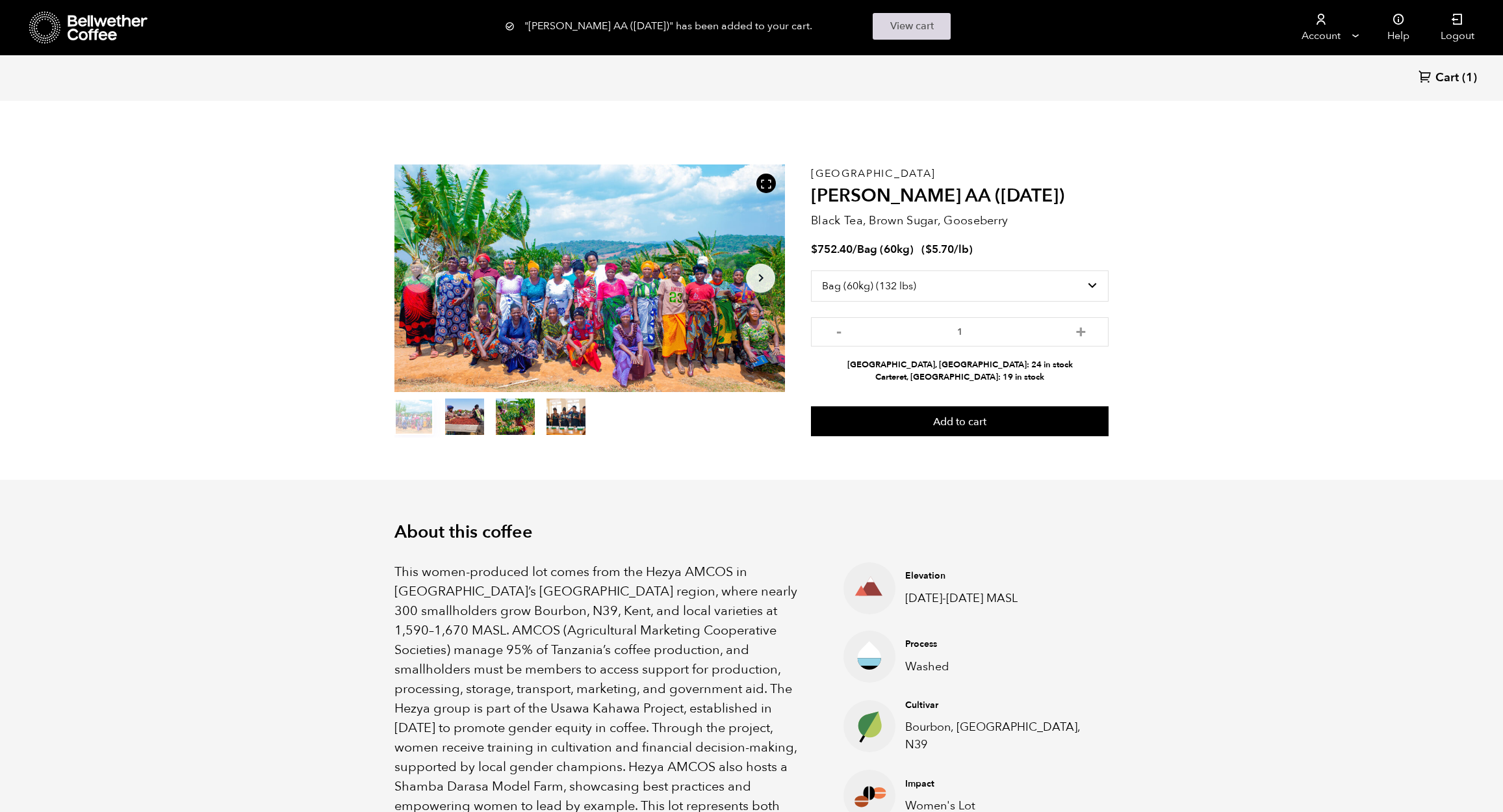
click at [909, 29] on link "View cart" at bounding box center [912, 26] width 78 height 27
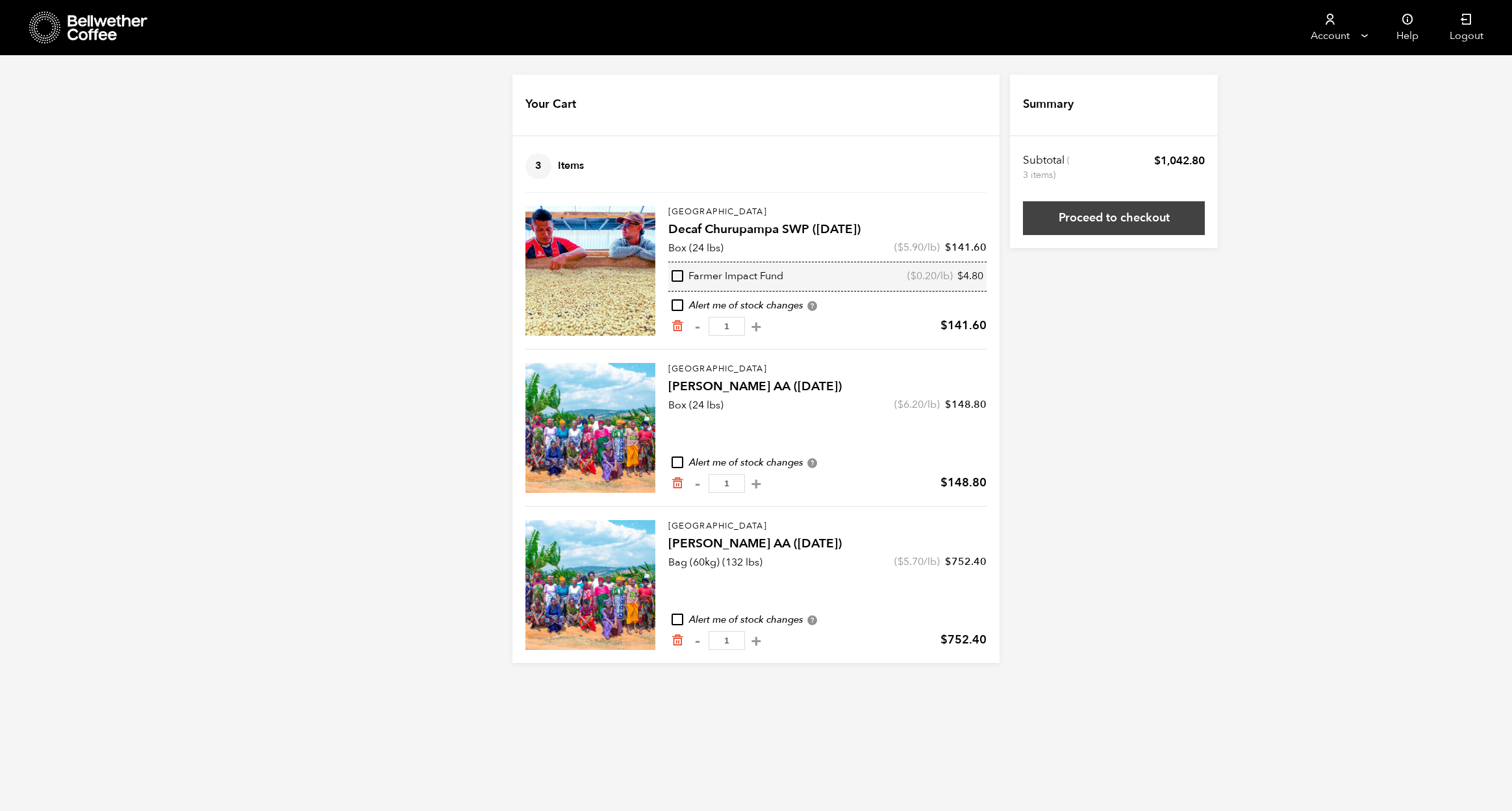
click at [1100, 223] on link "Proceed to checkout" at bounding box center [1114, 218] width 182 height 34
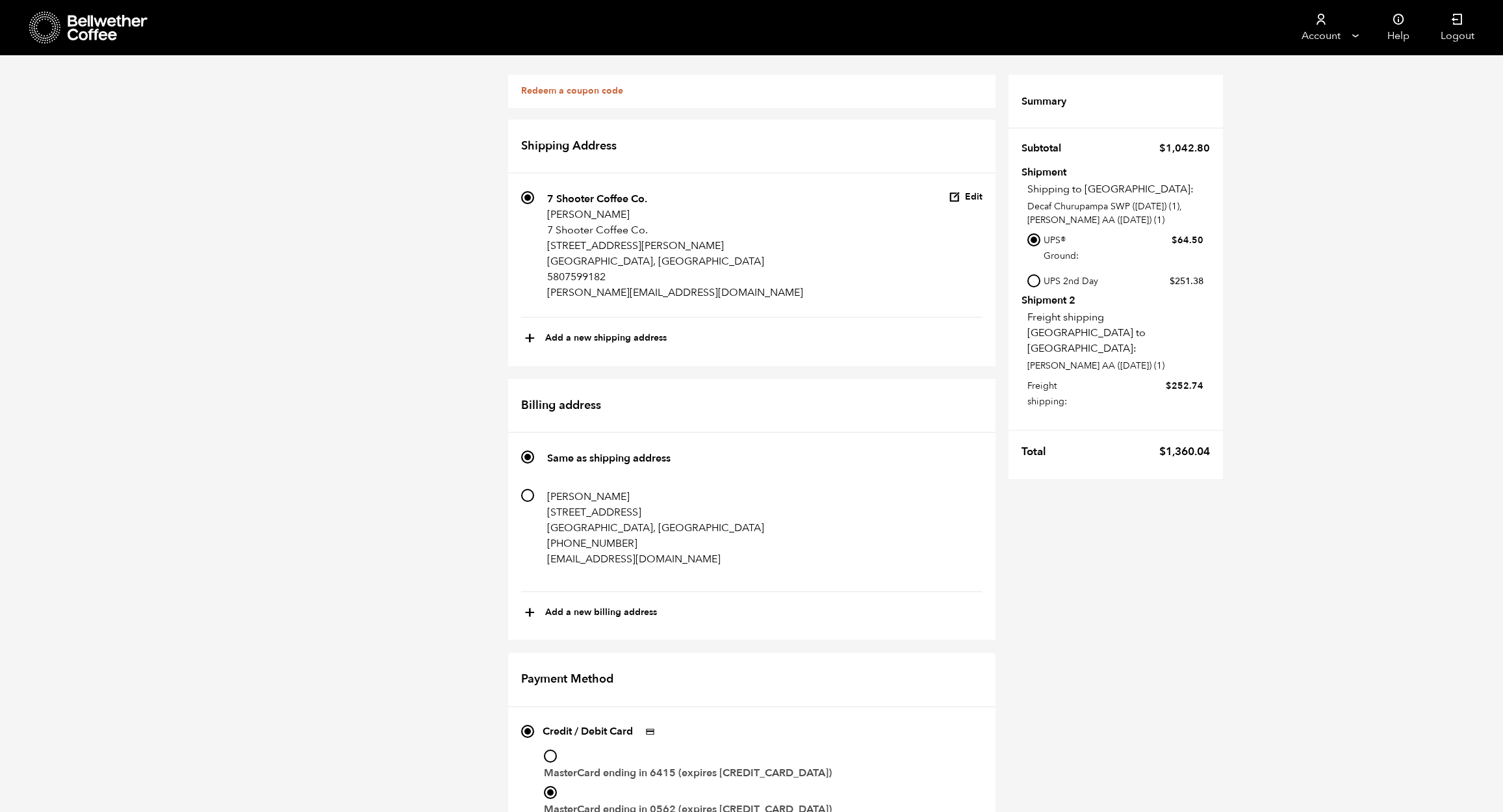
click at [85, 21] on icon at bounding box center [108, 28] width 81 height 26
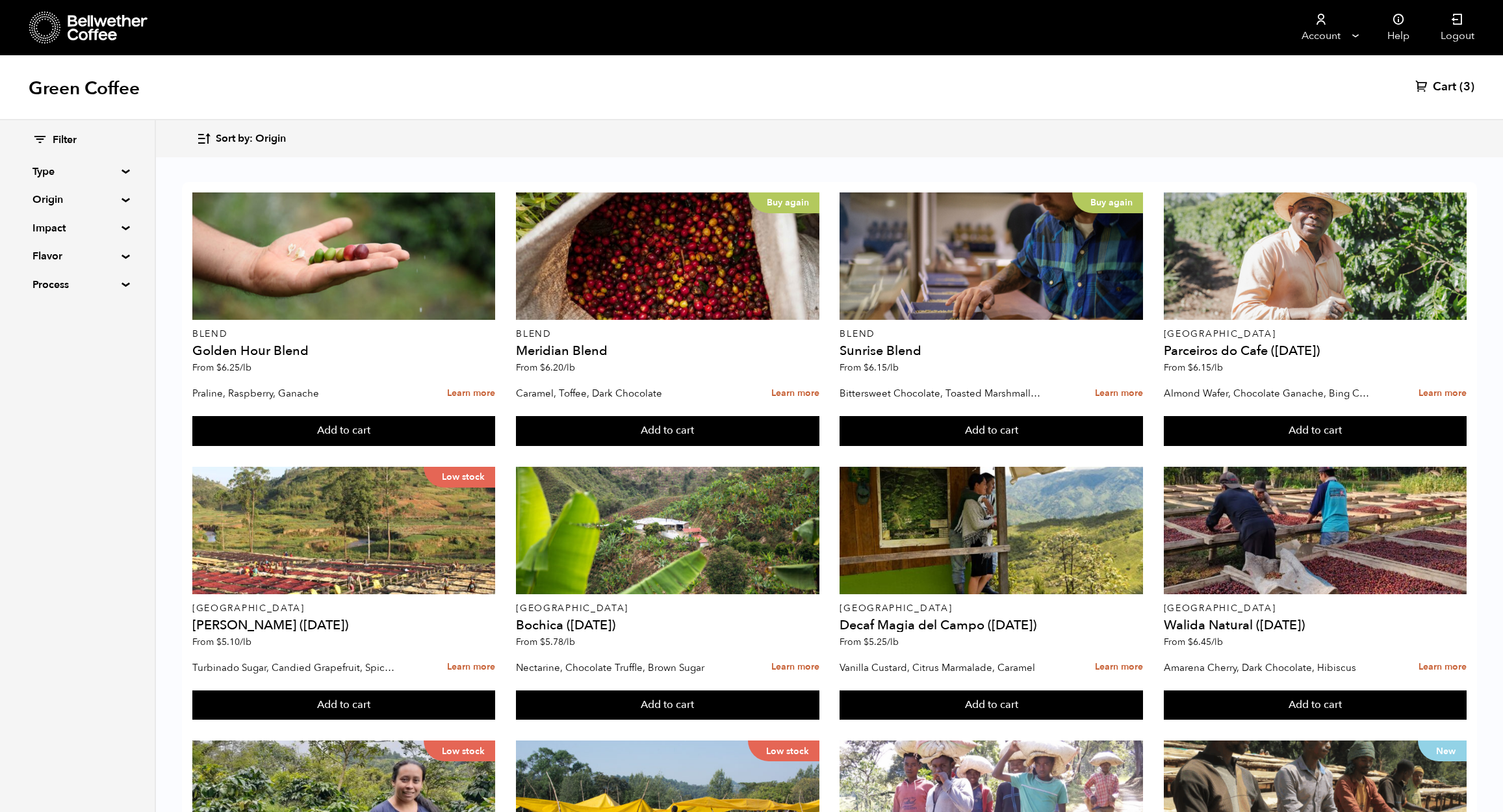
click at [1446, 85] on span "Cart" at bounding box center [1444, 87] width 24 height 15
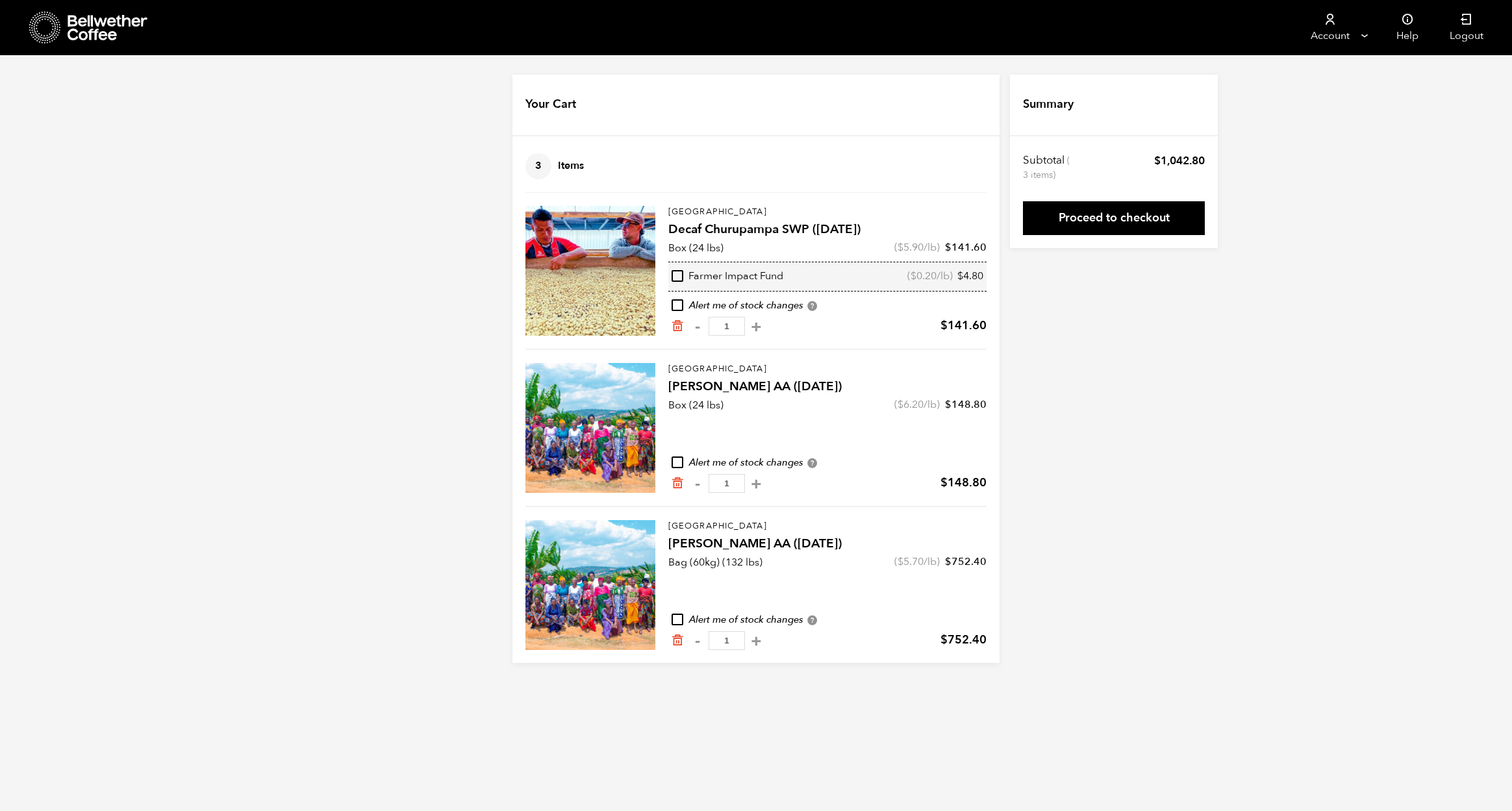
click at [677, 643] on icon "Remove from cart" at bounding box center [677, 640] width 13 height 13
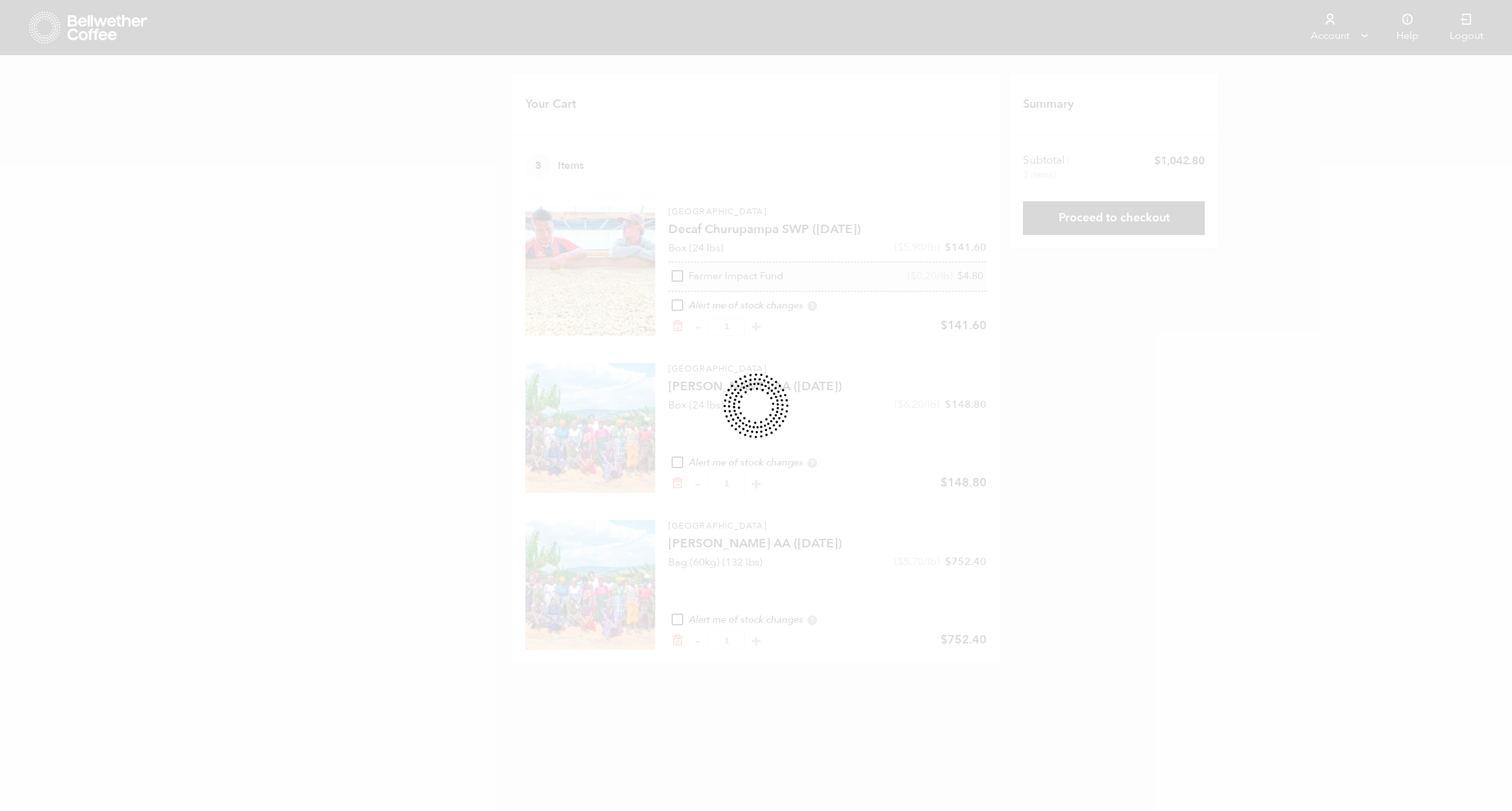
click at [1280, 427] on div at bounding box center [756, 405] width 1512 height 811
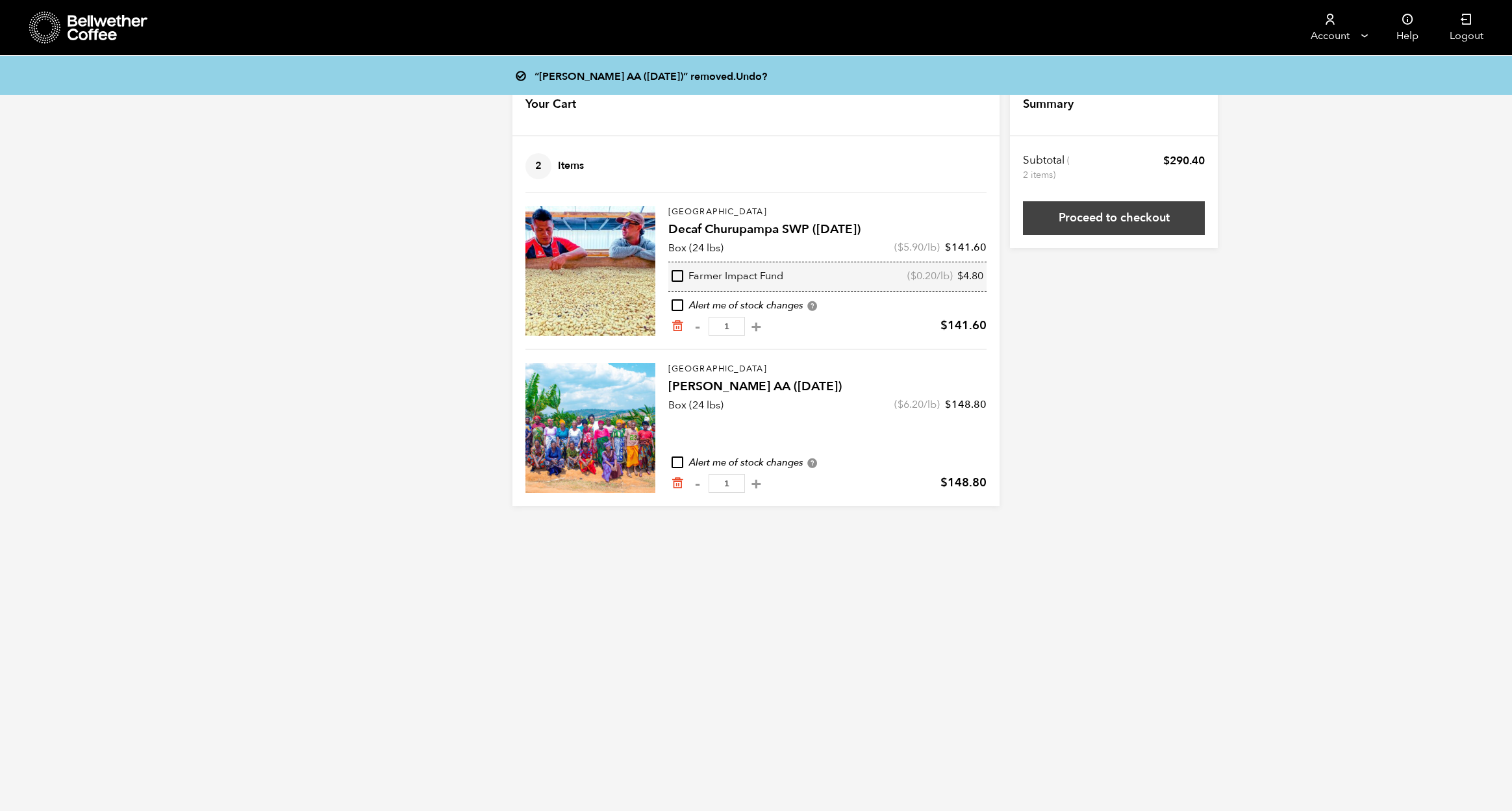
click at [1103, 214] on link "Proceed to checkout" at bounding box center [1114, 218] width 182 height 34
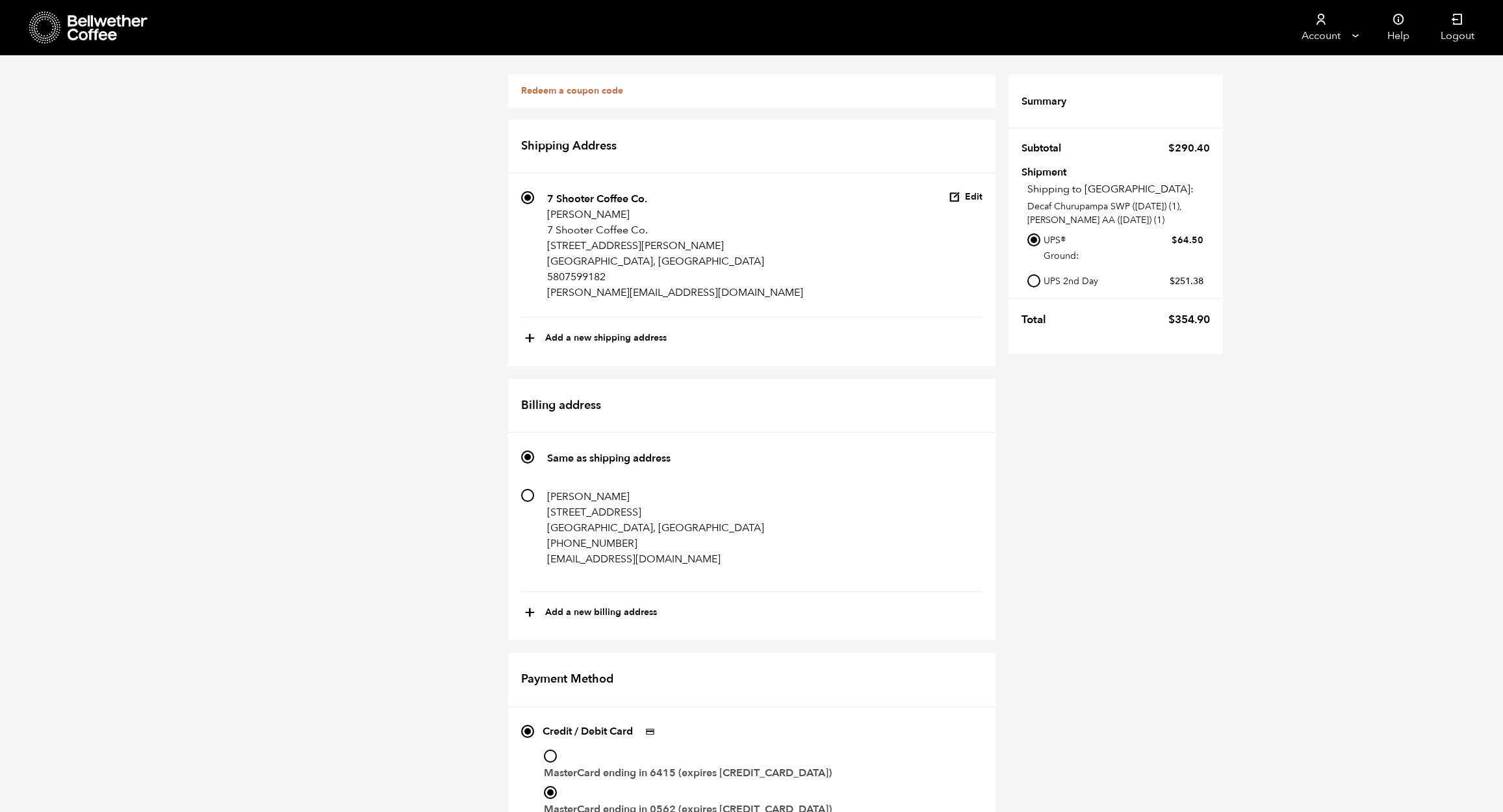
scroll to position [533, 0]
drag, startPoint x: 552, startPoint y: 227, endPoint x: 741, endPoint y: 330, distance: 215.2
click at [552, 749] on input "MasterCard ending in 6415 (expires 01/29)" at bounding box center [550, 755] width 13 height 13
radio input "true"
click at [1247, 426] on div "Redeem a coupon code If you have a coupon code, please apply it below. Apply co…" at bounding box center [752, 700] width 1503 height 1291
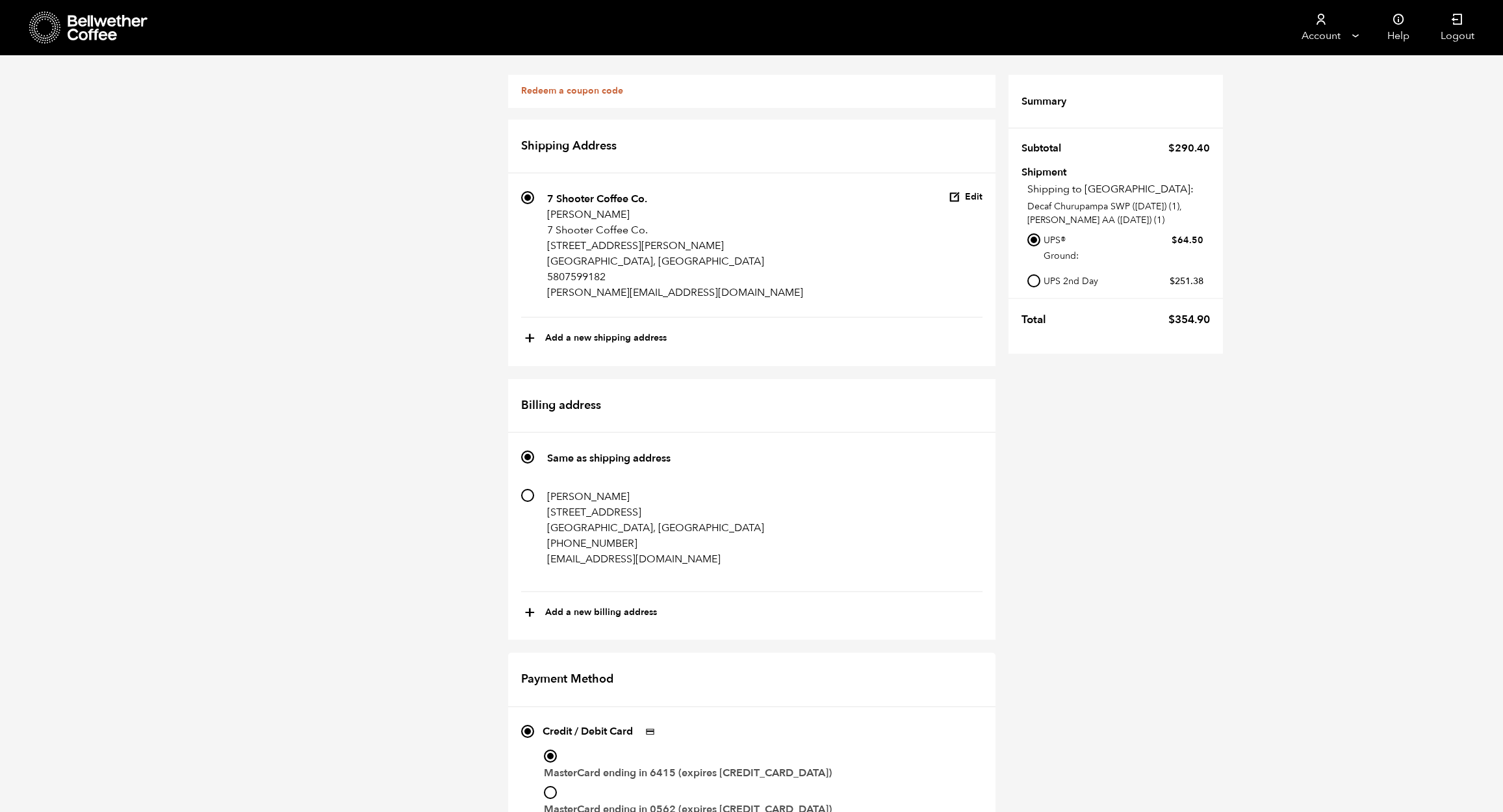
drag, startPoint x: 983, startPoint y: 776, endPoint x: 988, endPoint y: 772, distance: 6.4
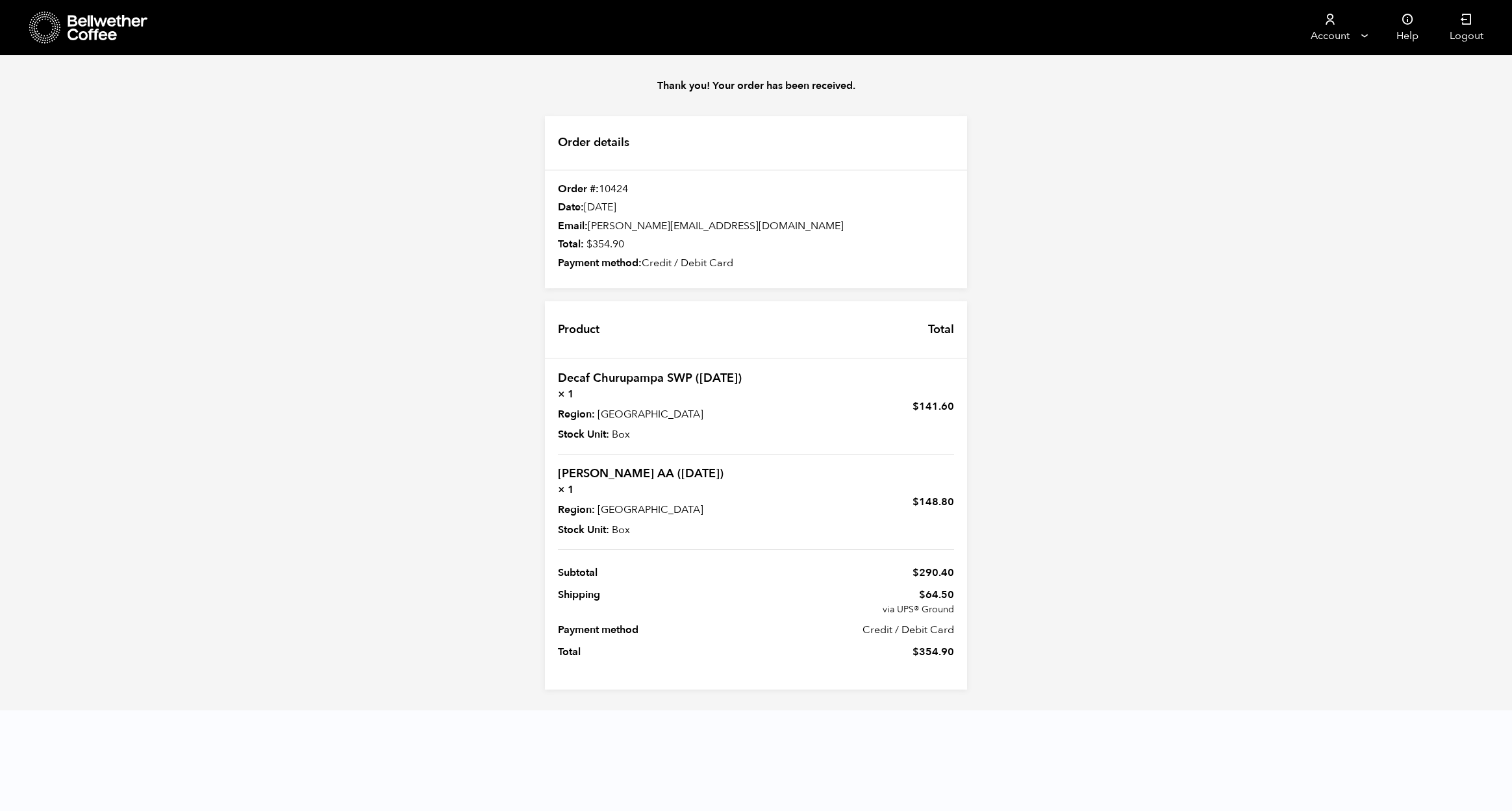
click at [102, 29] on icon at bounding box center [108, 28] width 81 height 26
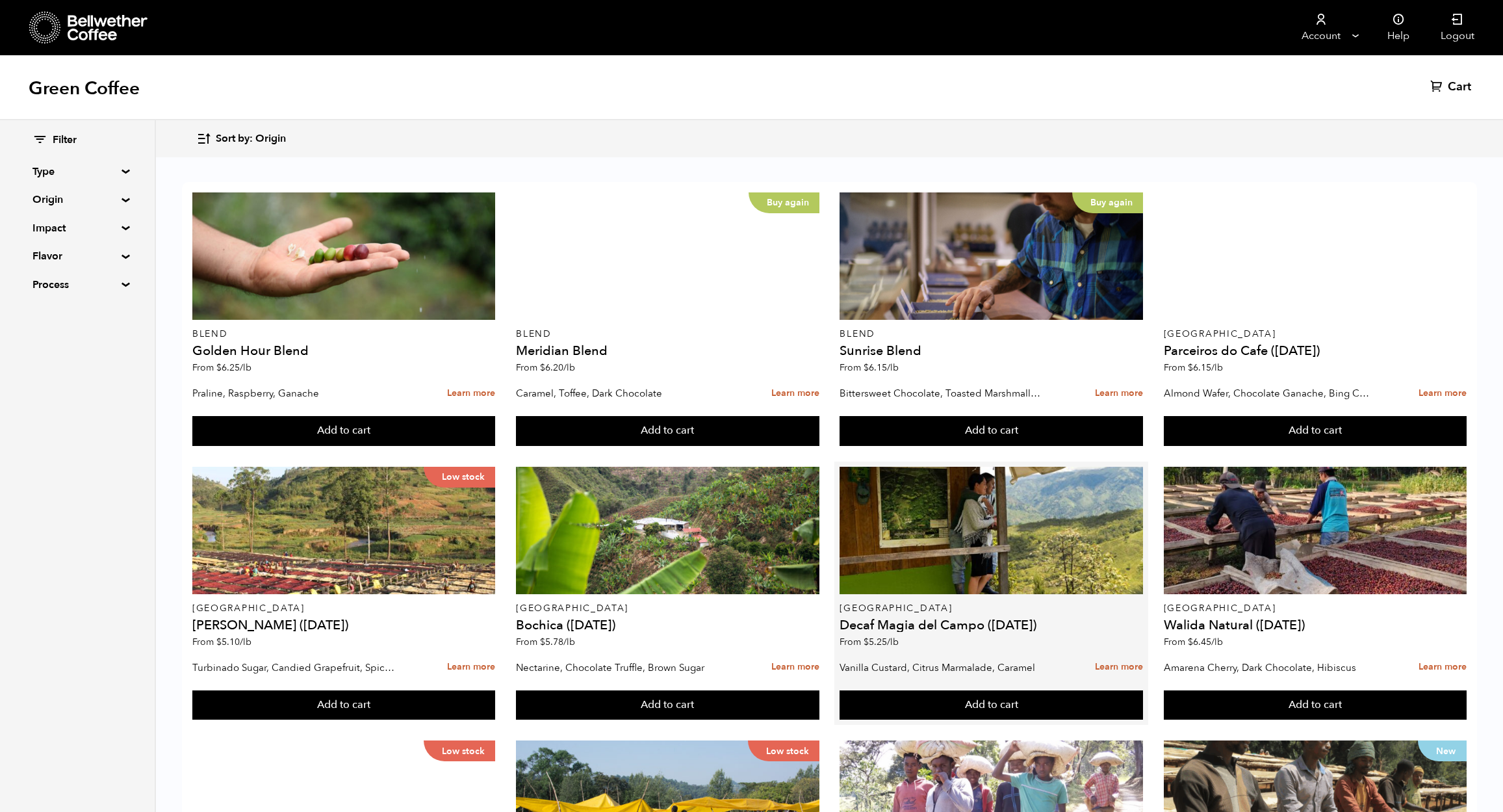
scroll to position [771, 0]
